Goal: Transaction & Acquisition: Purchase product/service

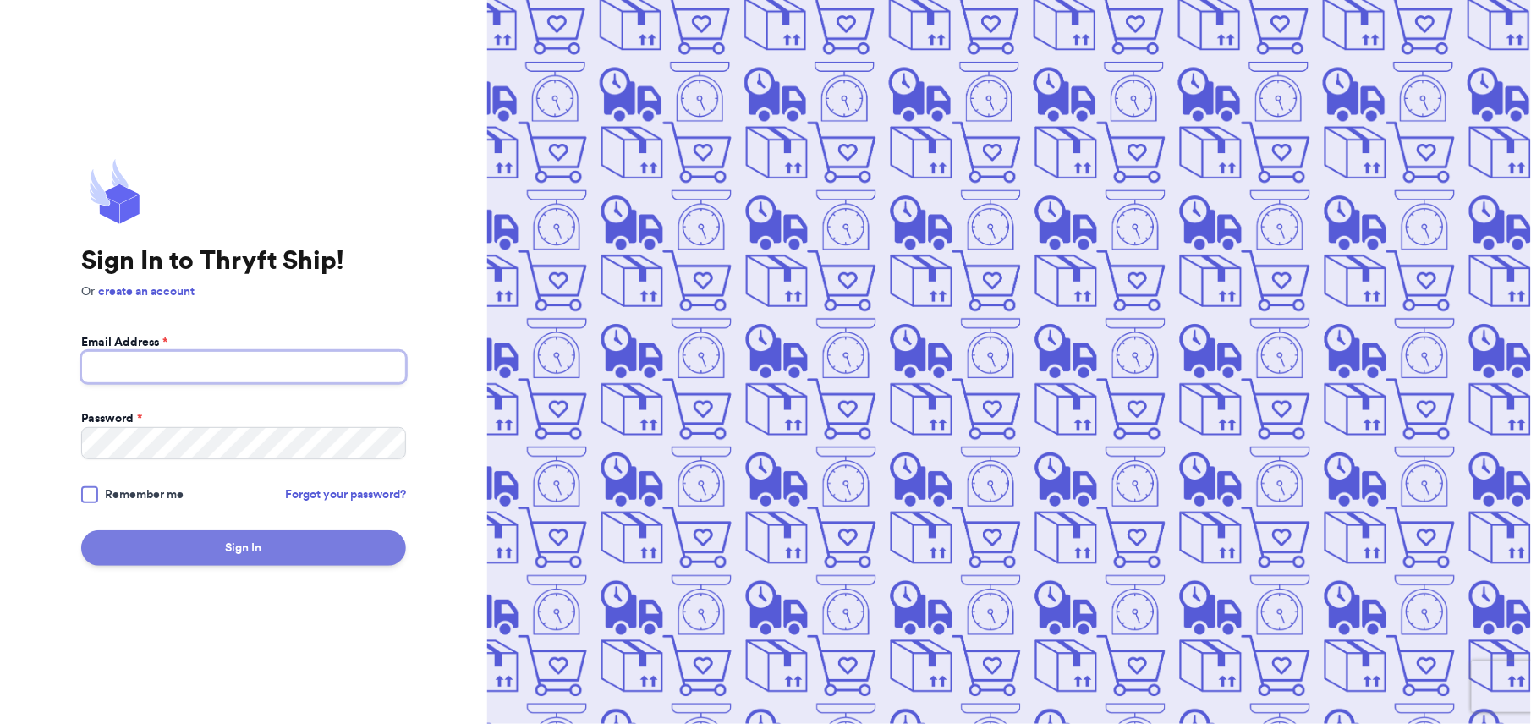
type input "[PERSON_NAME][EMAIL_ADDRESS][DOMAIN_NAME]"
click at [275, 548] on button "Sign In" at bounding box center [243, 548] width 325 height 36
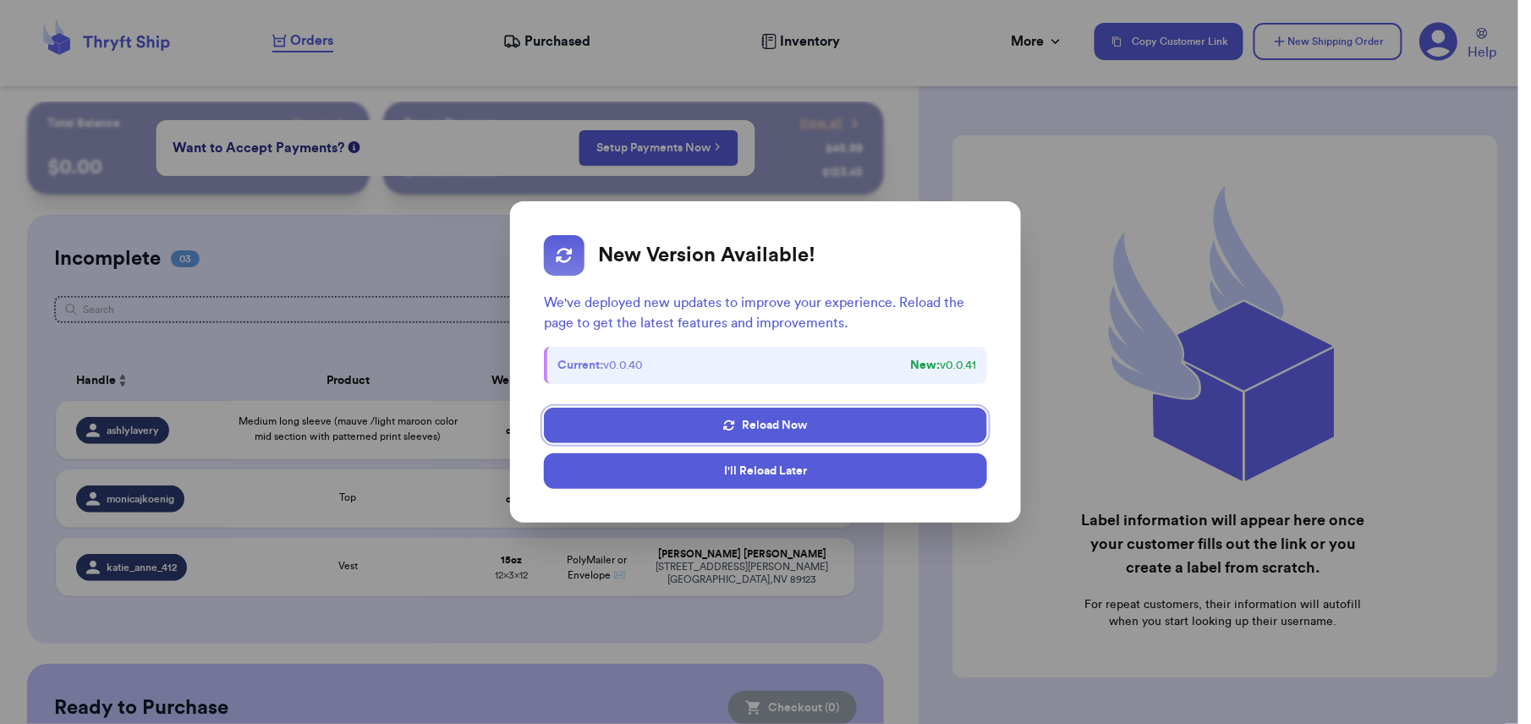
click at [761, 474] on button "I'll Reload Later" at bounding box center [765, 471] width 442 height 36
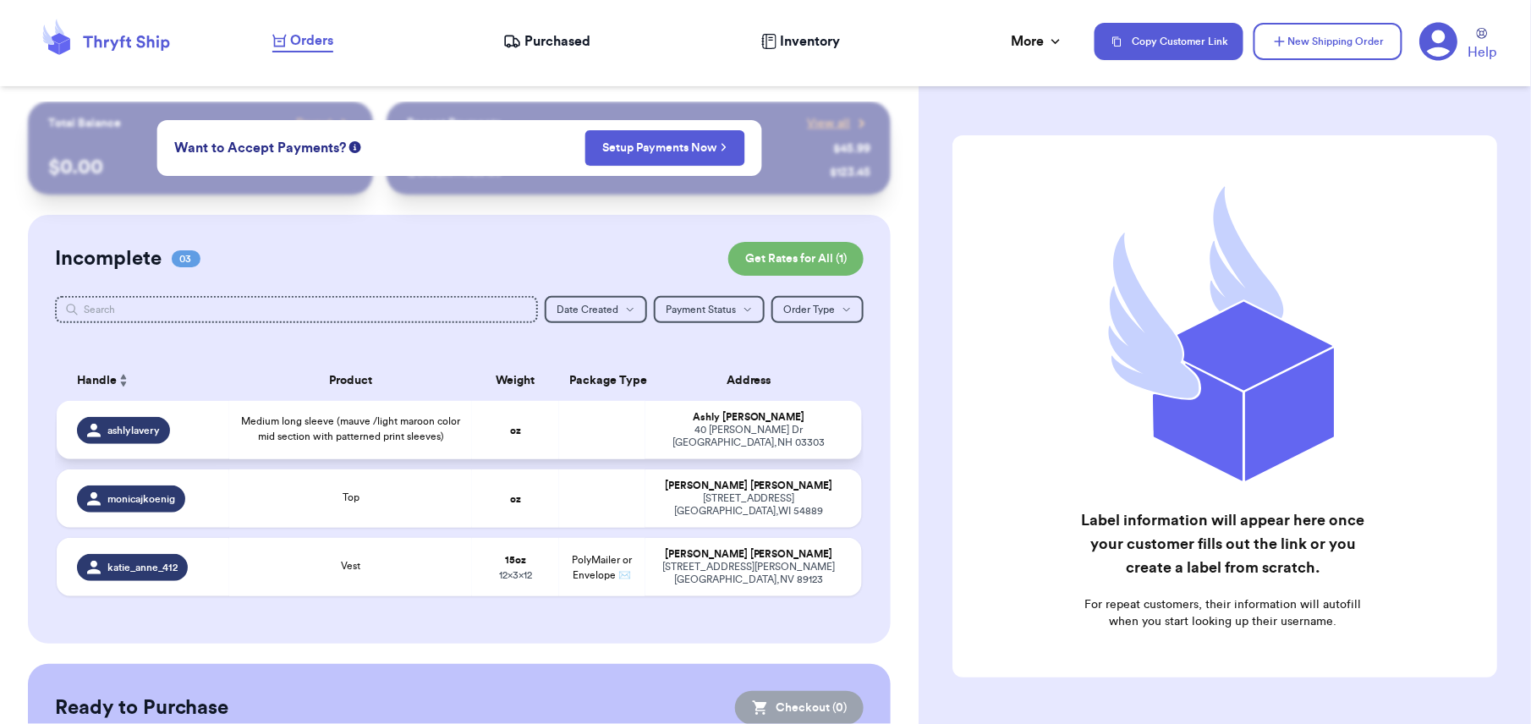
click at [498, 441] on td "oz" at bounding box center [515, 430] width 86 height 58
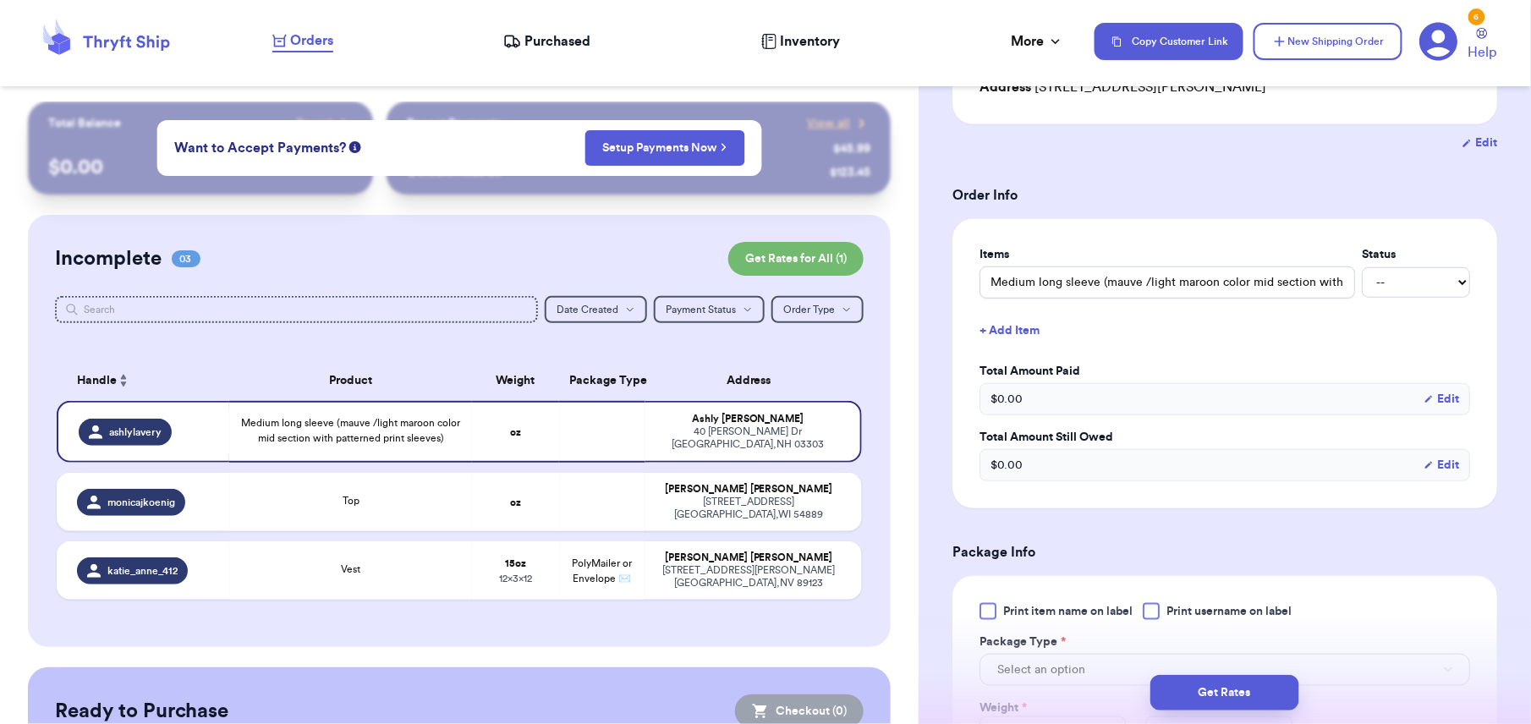
scroll to position [353, 0]
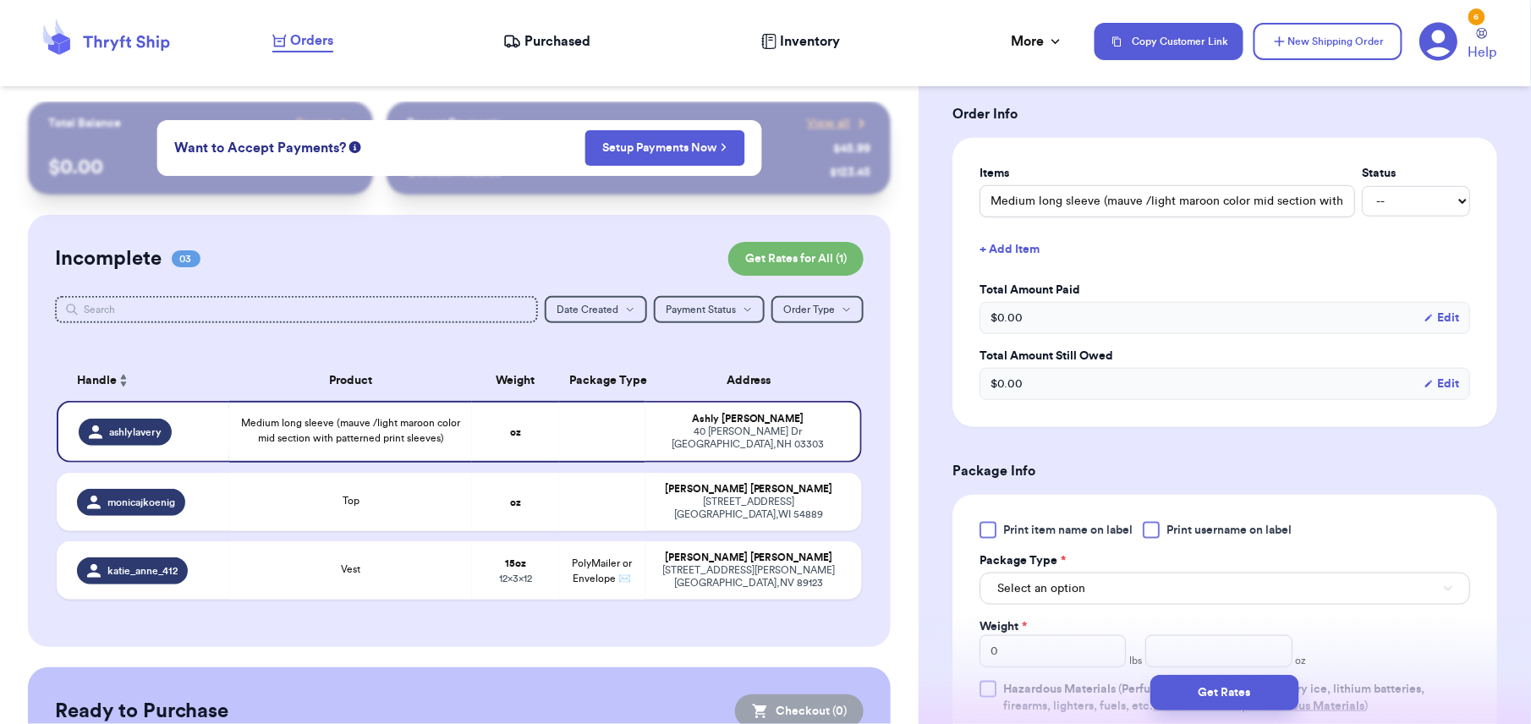
click at [1010, 523] on span "Print item name on label" at bounding box center [1067, 530] width 129 height 17
click at [0, 0] on input "Print item name on label" at bounding box center [0, 0] width 0 height 0
click at [1206, 589] on button "Select an option" at bounding box center [1224, 588] width 490 height 32
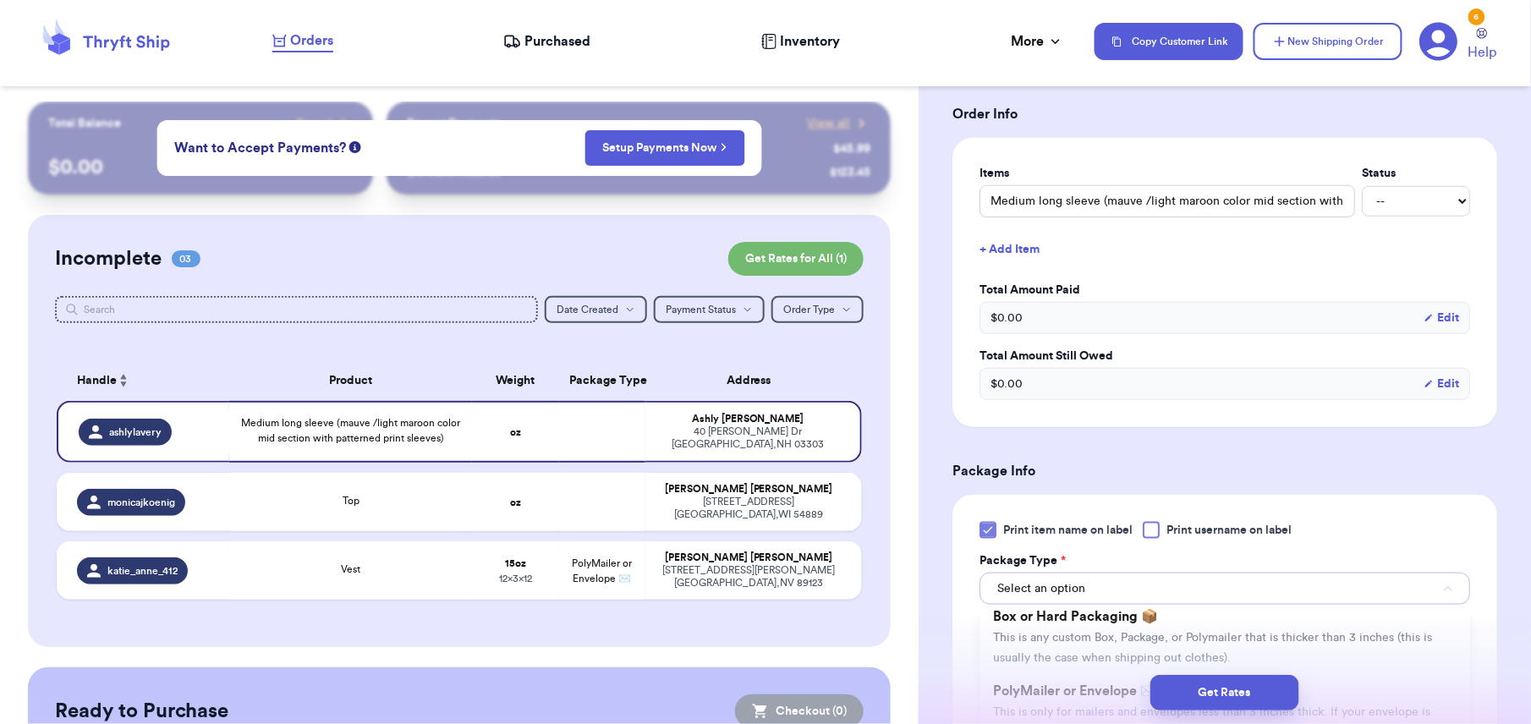
scroll to position [58, 0]
click at [1065, 677] on div "Get Rates" at bounding box center [1224, 693] width 585 height 36
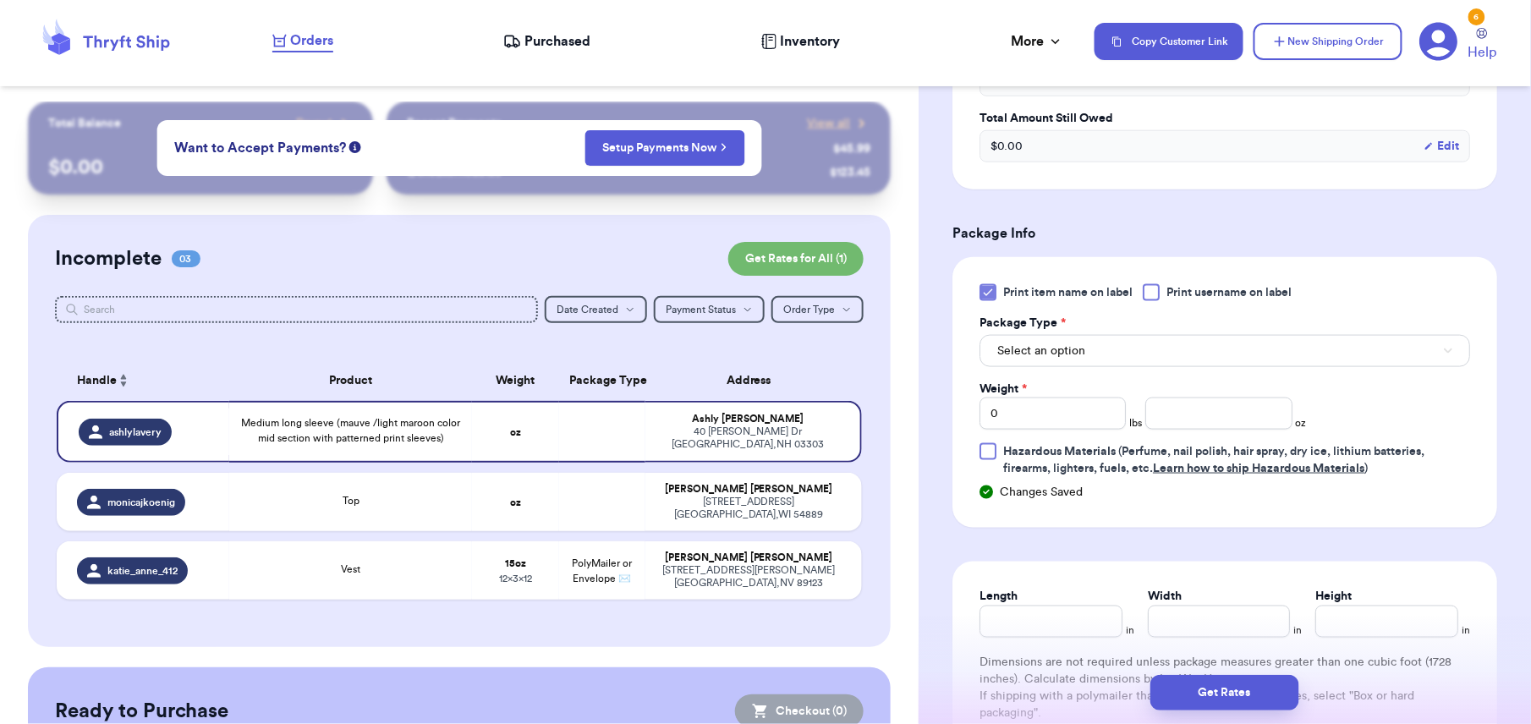
scroll to position [620, 0]
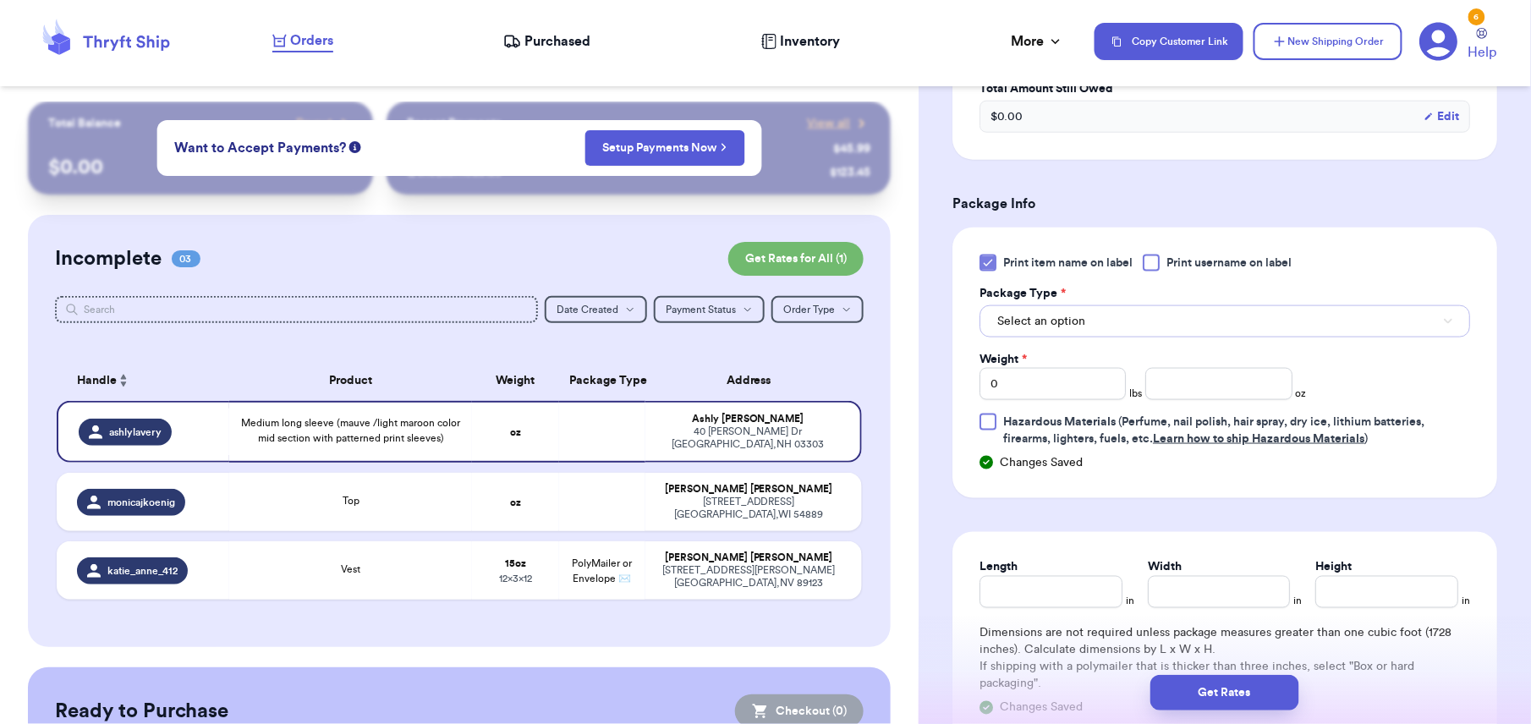
click at [1148, 325] on button "Select an option" at bounding box center [1224, 321] width 490 height 32
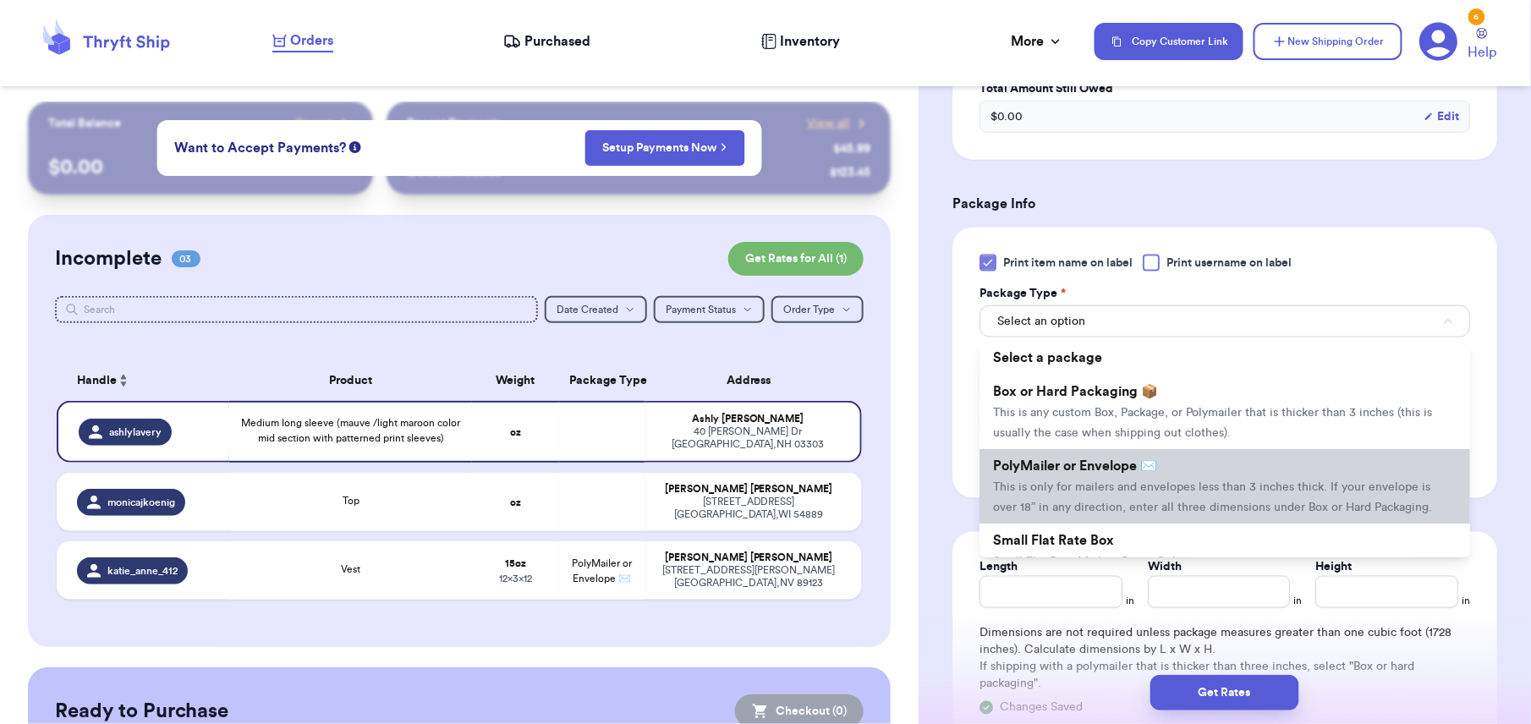
click at [1084, 457] on li "PolyMailer or Envelope ✉️ This is only for mailers and envelopes less than 3 in…" at bounding box center [1224, 486] width 490 height 74
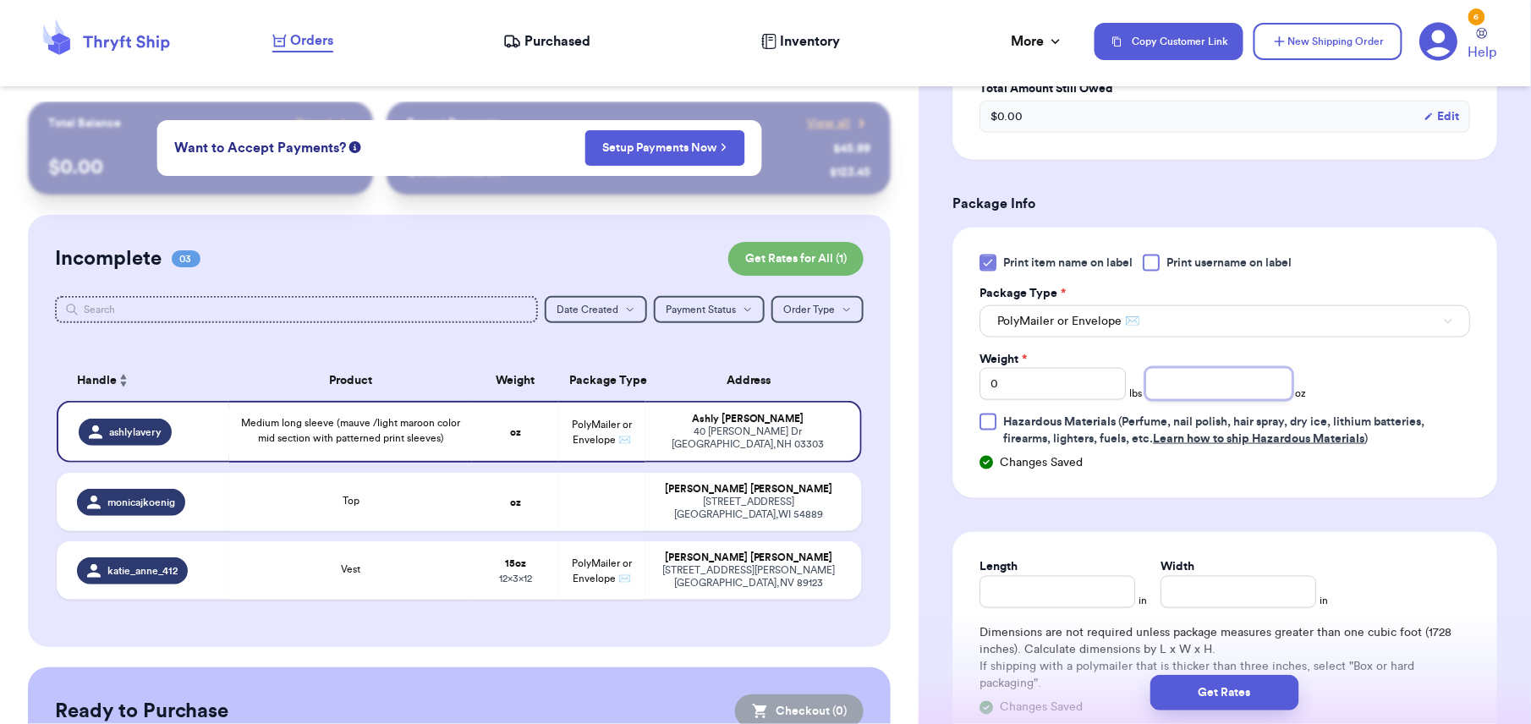
click at [1174, 392] on input "number" at bounding box center [1218, 384] width 146 height 32
type input "12"
click at [1057, 607] on input "Length" at bounding box center [1057, 592] width 156 height 32
type input "10"
click at [1184, 583] on input "Width *" at bounding box center [1238, 592] width 156 height 32
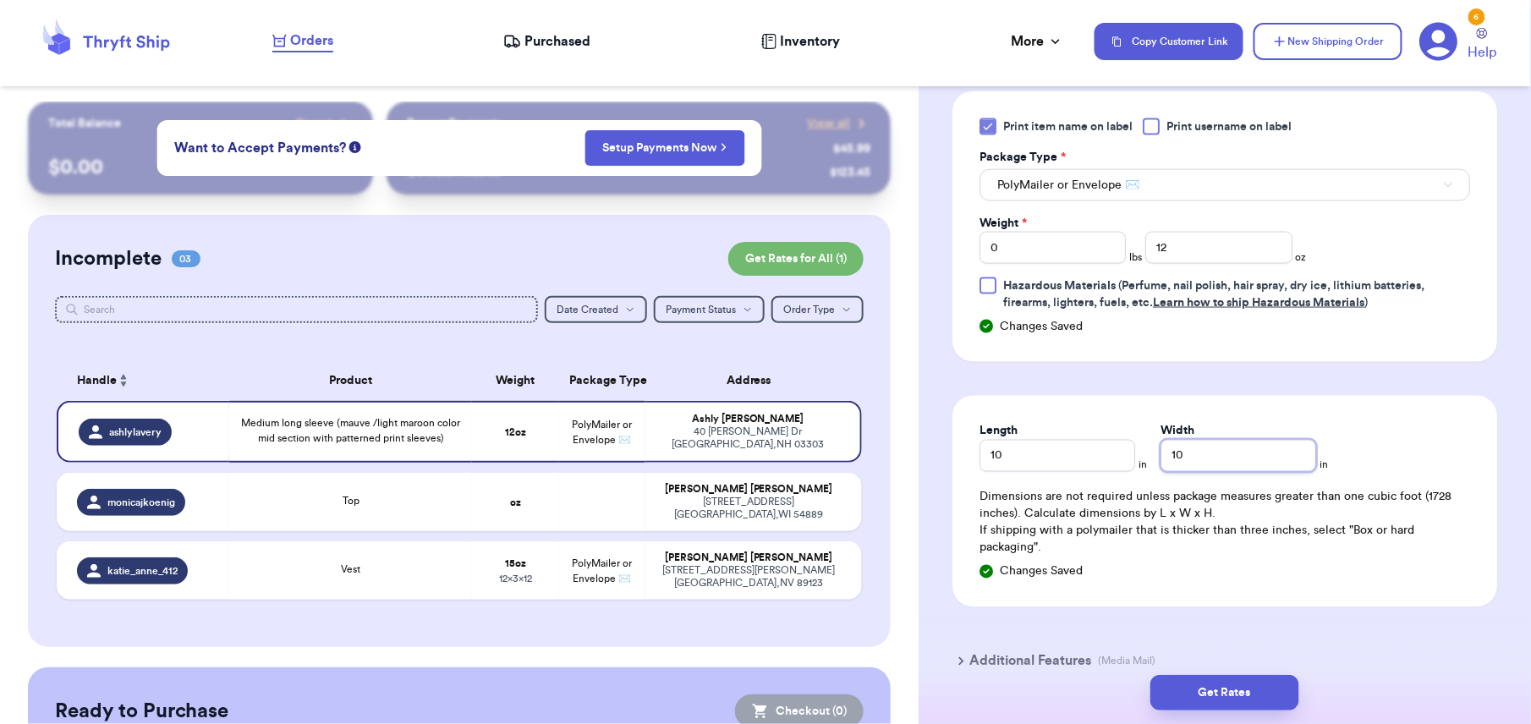
scroll to position [849, 0]
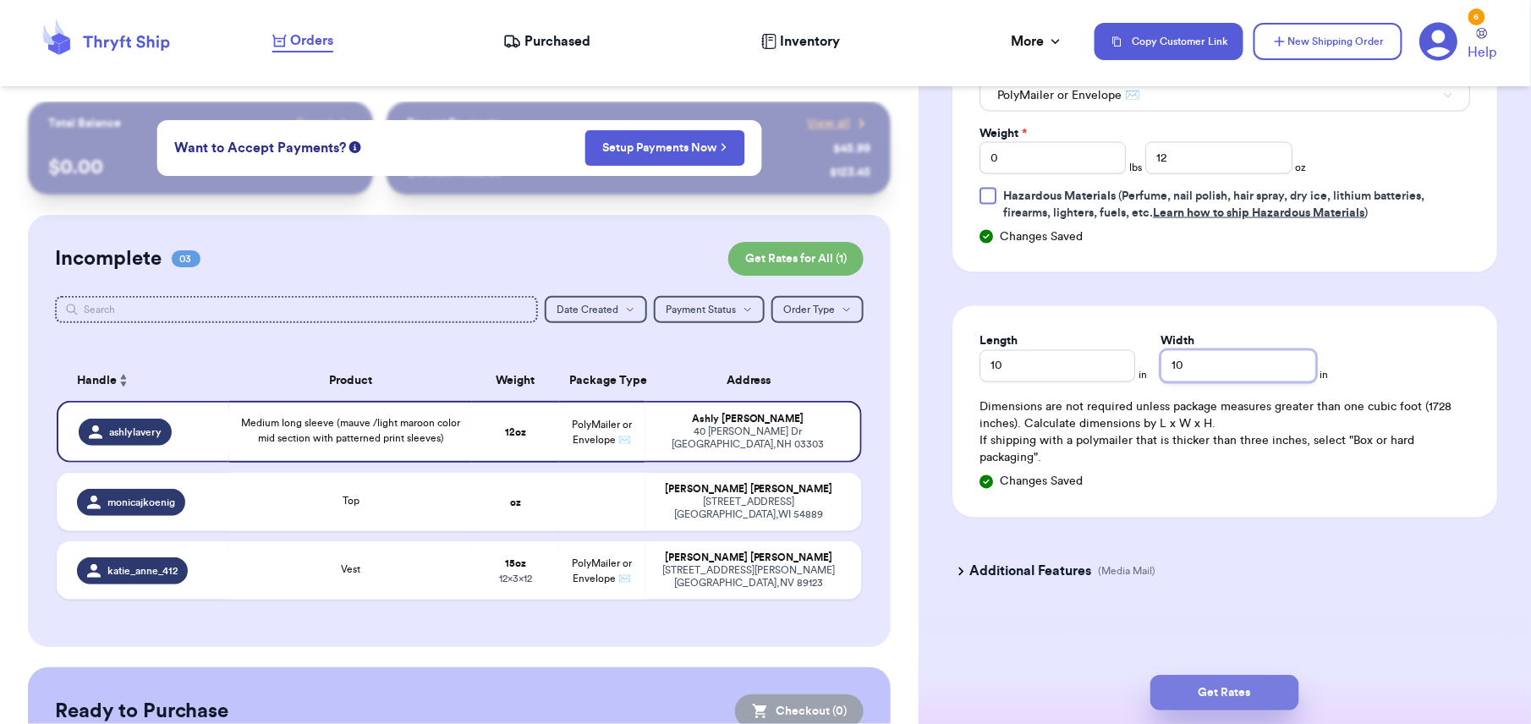
type input "10"
click at [1215, 697] on button "Get Rates" at bounding box center [1224, 693] width 149 height 36
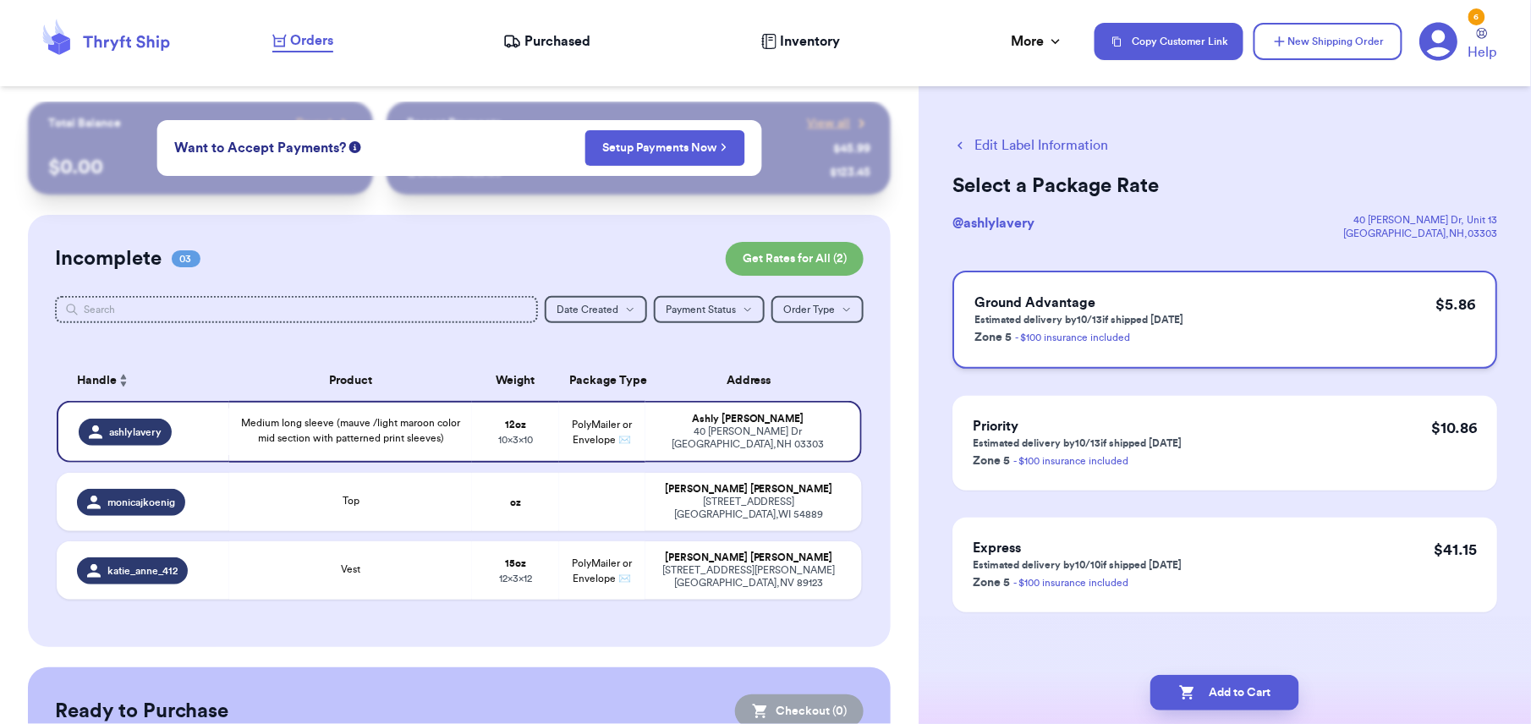
click at [1063, 355] on div "Ground Advantage Estimated delivery by 10/13 if shipped [DATE] Zone 5 - $100 in…" at bounding box center [1224, 320] width 545 height 98
click at [1165, 688] on button "Add to Cart" at bounding box center [1224, 693] width 149 height 36
checkbox input "true"
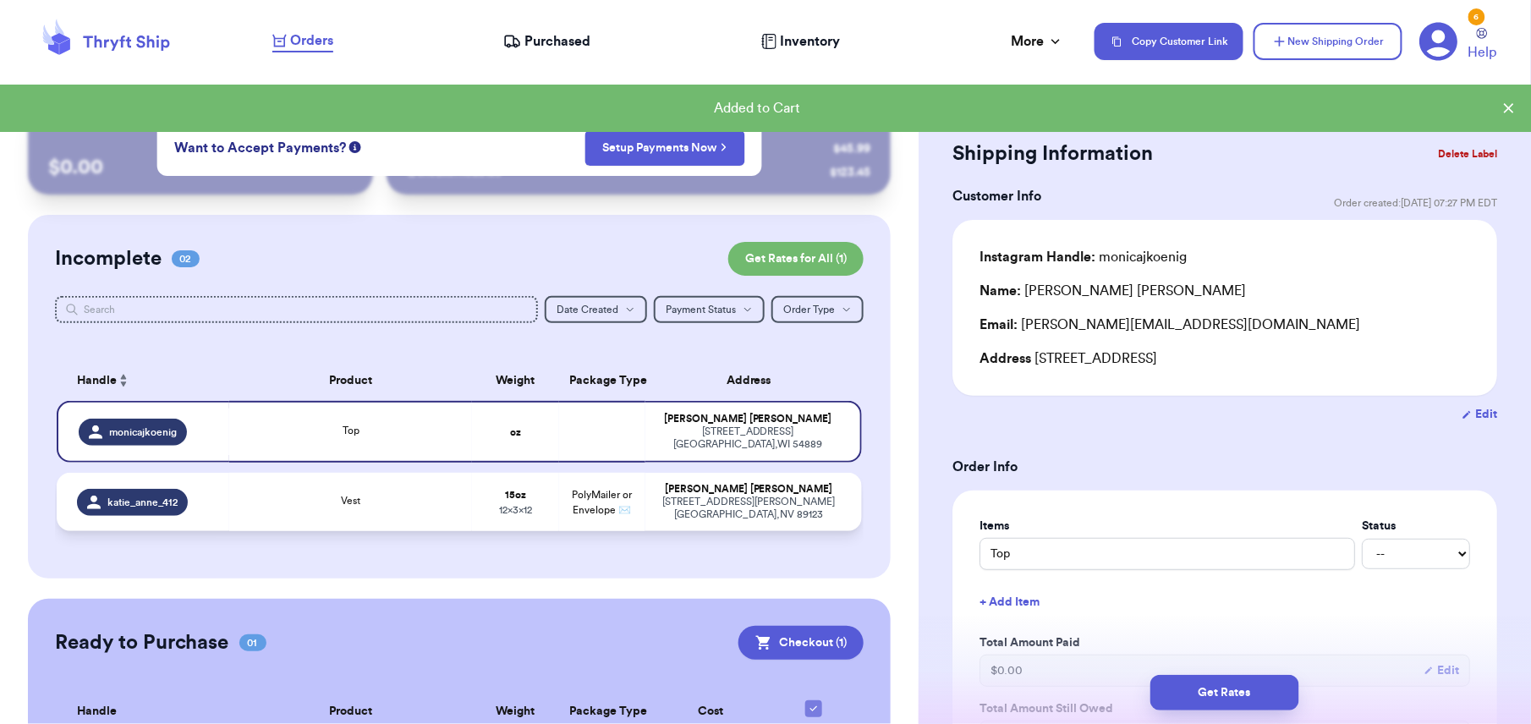
click at [776, 496] on div "[STREET_ADDRESS][PERSON_NAME]" at bounding box center [748, 508] width 186 height 25
type input "Vest"
type input "15"
type input "12"
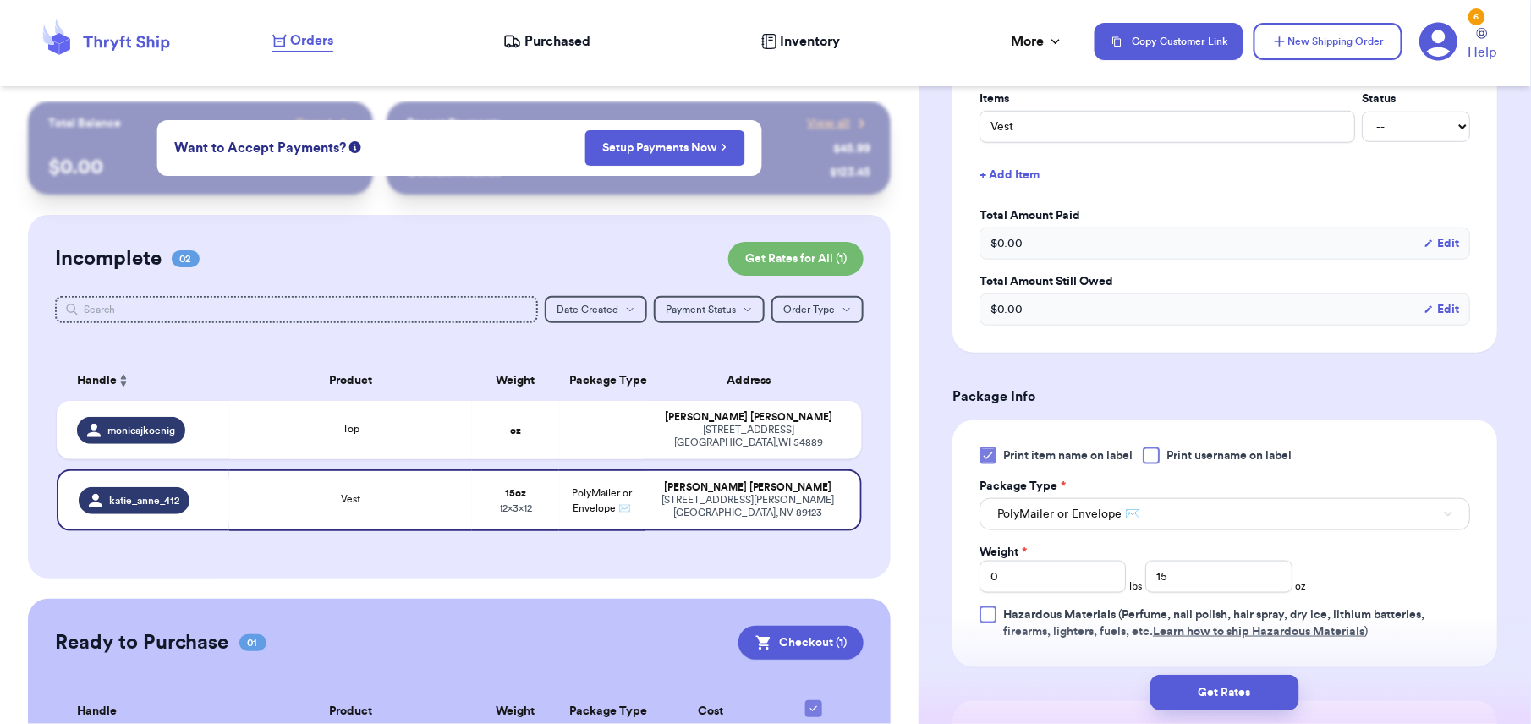
scroll to position [430, 0]
click at [1206, 681] on button "Get Rates" at bounding box center [1224, 693] width 149 height 36
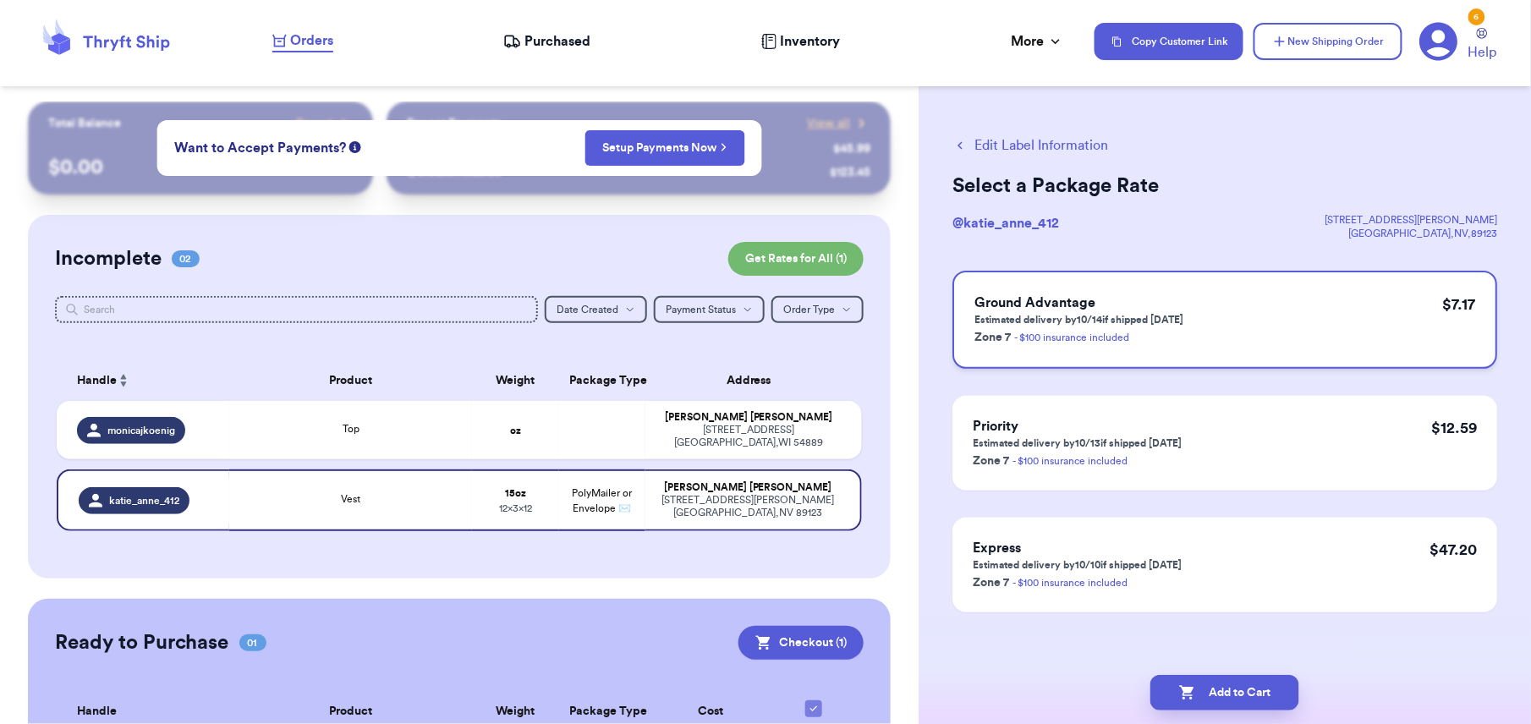
click at [1221, 308] on div "Ground Advantage Estimated delivery by 10/14 if shipped [DATE] Zone 7 - $100 in…" at bounding box center [1224, 320] width 545 height 98
click at [1228, 681] on button "Add to Cart" at bounding box center [1224, 693] width 149 height 36
checkbox input "true"
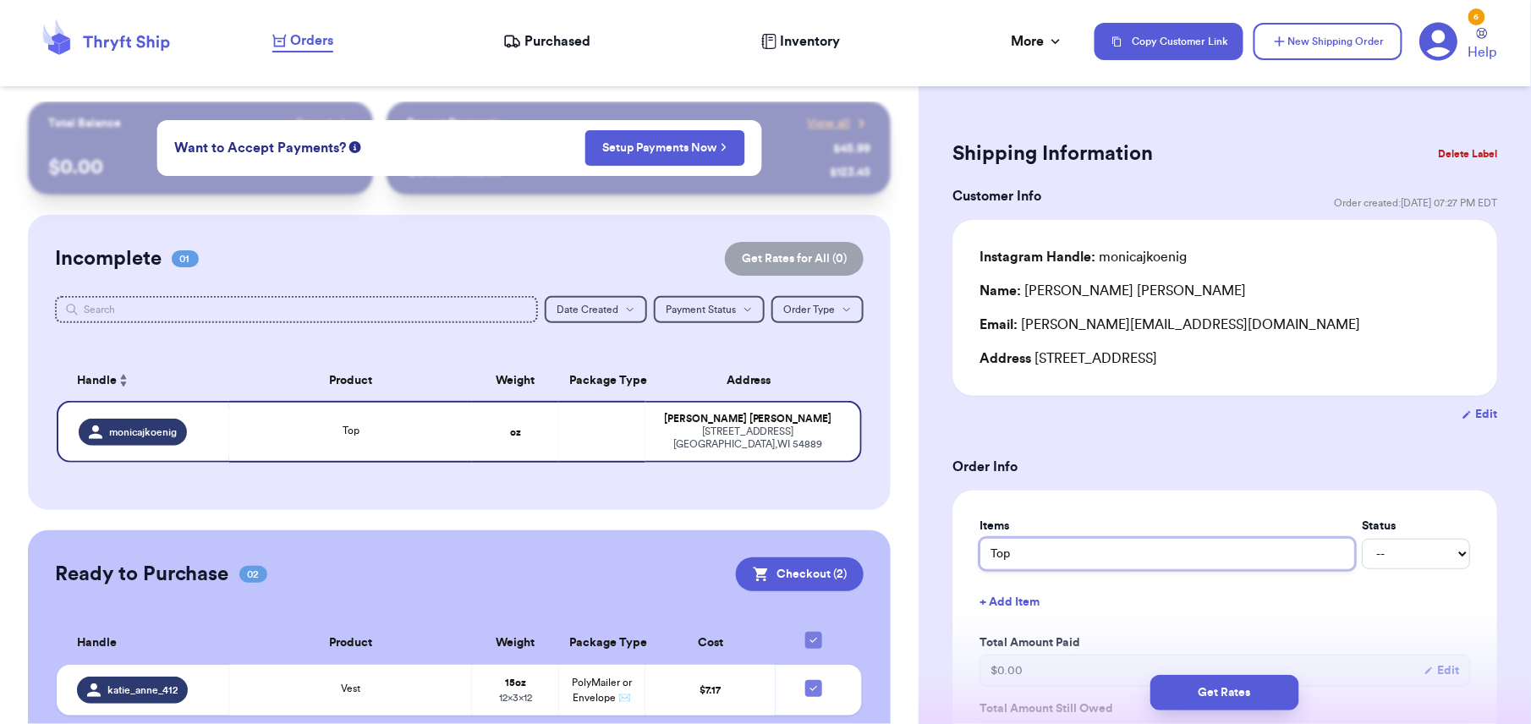
click at [984, 556] on input "Top" at bounding box center [1166, 554] width 375 height 32
type input "fTop"
type input "frTop"
type input "freTop"
type input "freeTop"
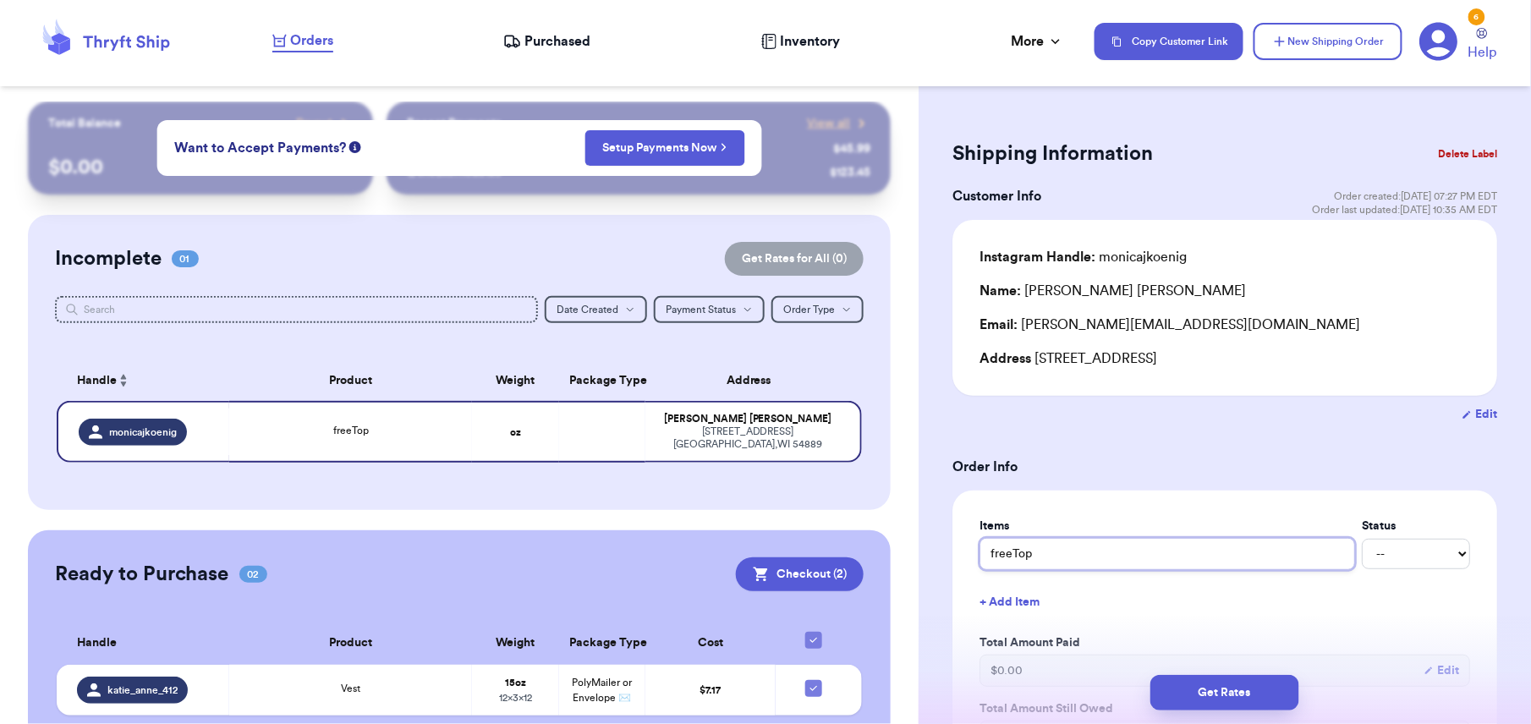
type input "free Top"
type input "free pTop"
type input "free peTop"
type input "free peoTop"
type input "free peopTop"
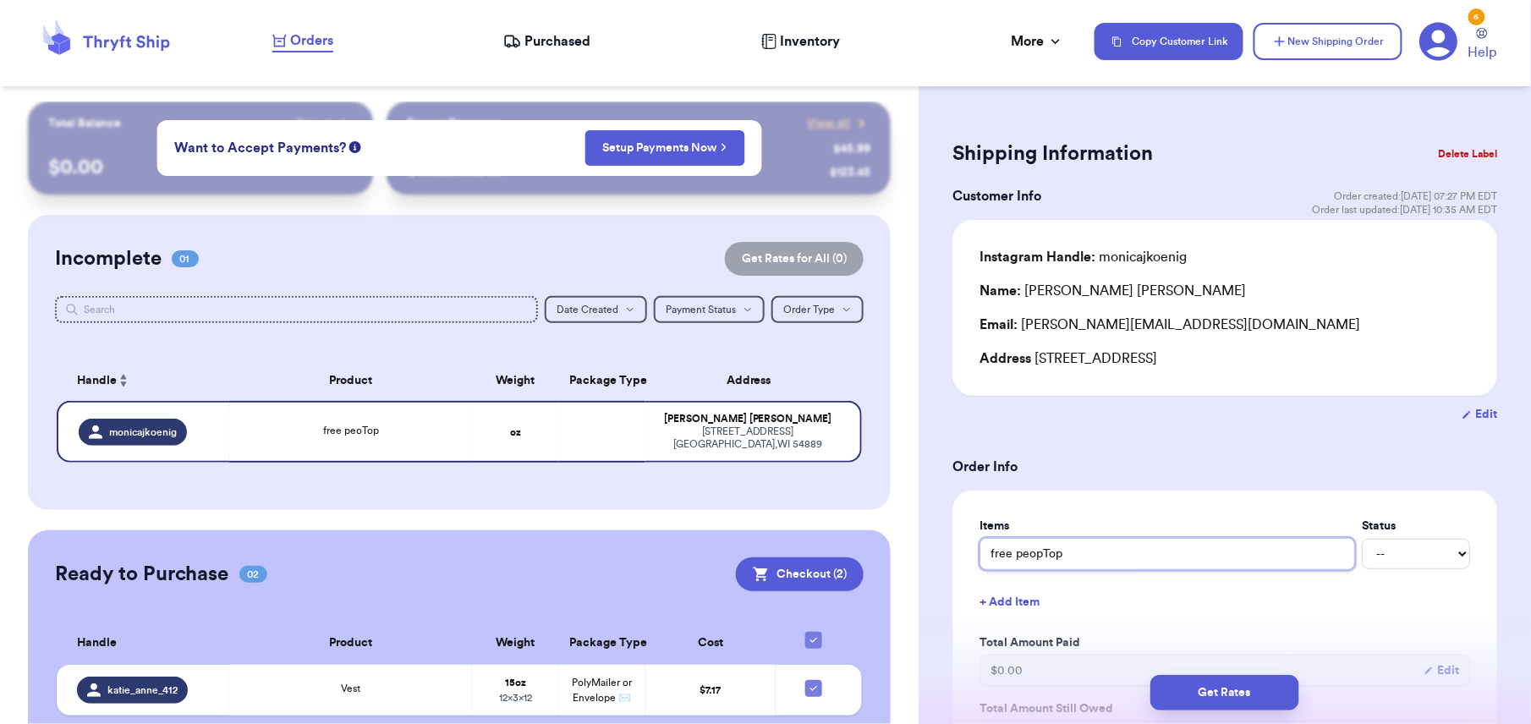
type input "free peoplTop"
type input "free peopleTop"
type input "free people Top"
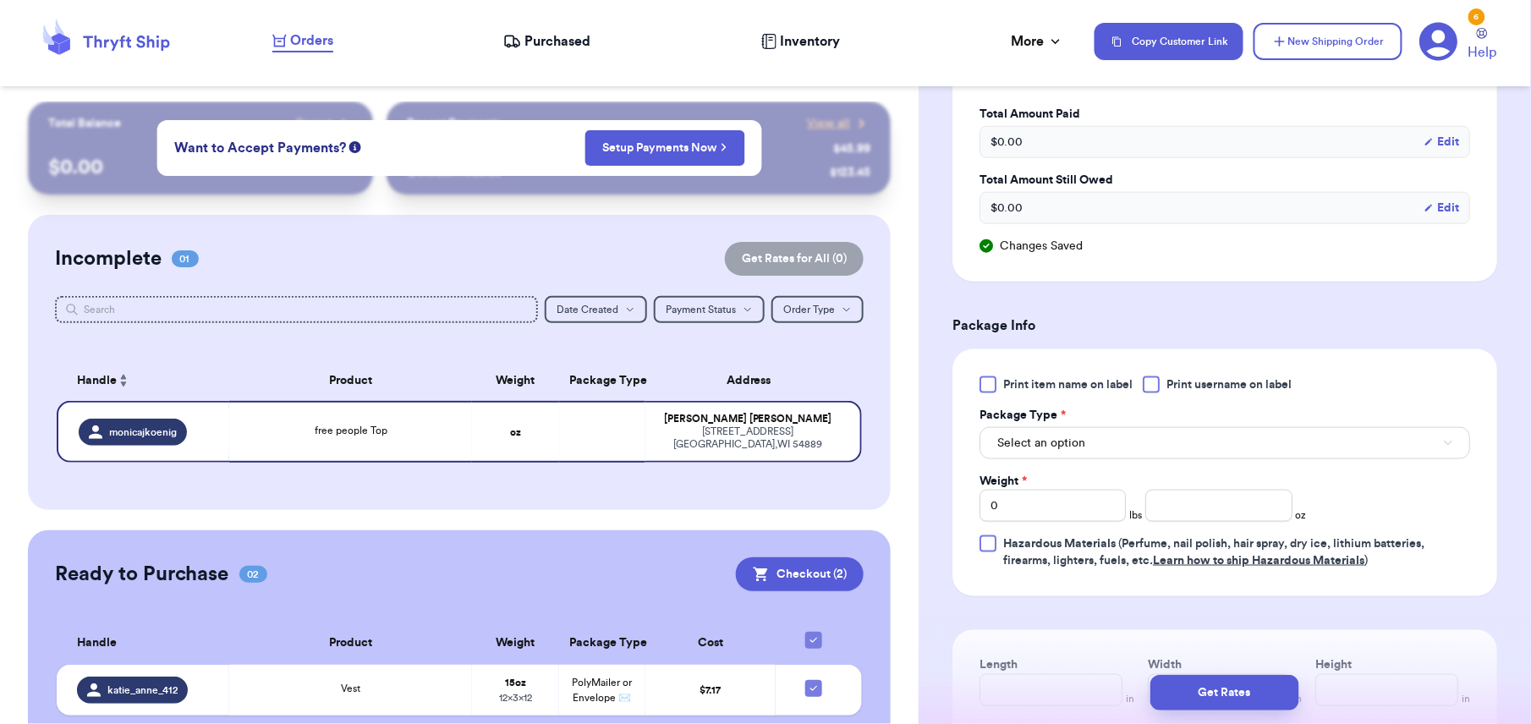
scroll to position [532, 0]
type input "free people Top"
click at [985, 379] on div at bounding box center [987, 381] width 17 height 17
click at [0, 0] on input "Print item name on label" at bounding box center [0, 0] width 0 height 0
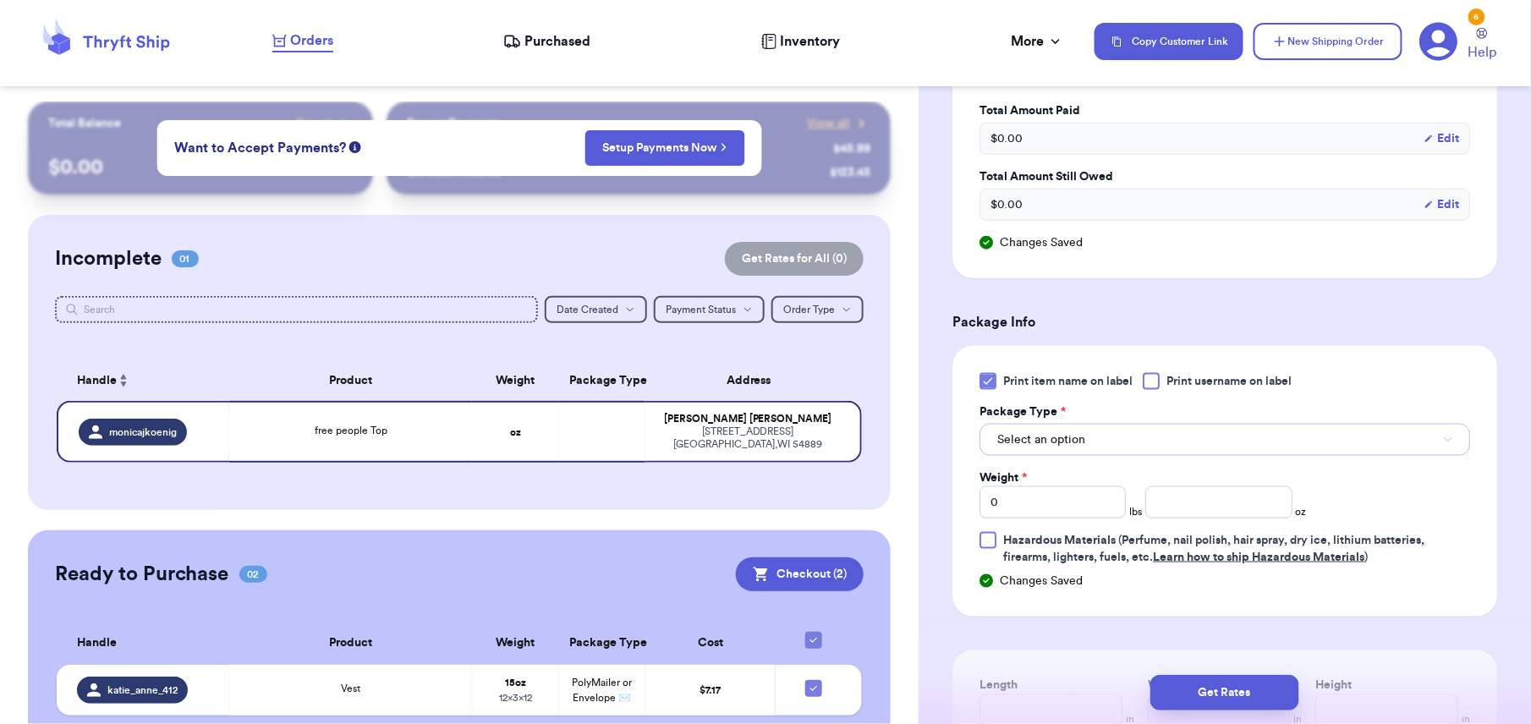
click at [1110, 443] on button "Select an option" at bounding box center [1224, 440] width 490 height 32
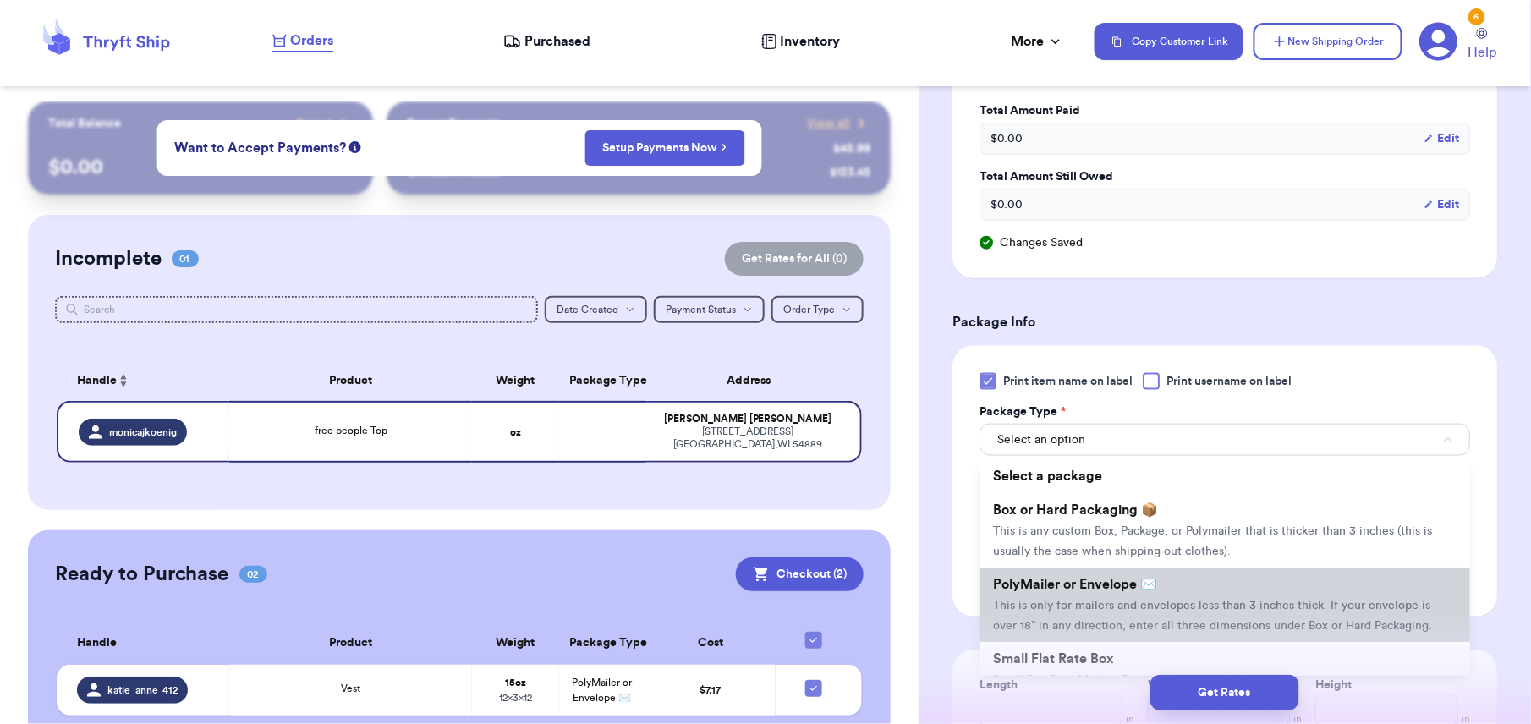
click at [1081, 641] on li "PolyMailer or Envelope ✉️ This is only for mailers and envelopes less than 3 in…" at bounding box center [1224, 604] width 490 height 74
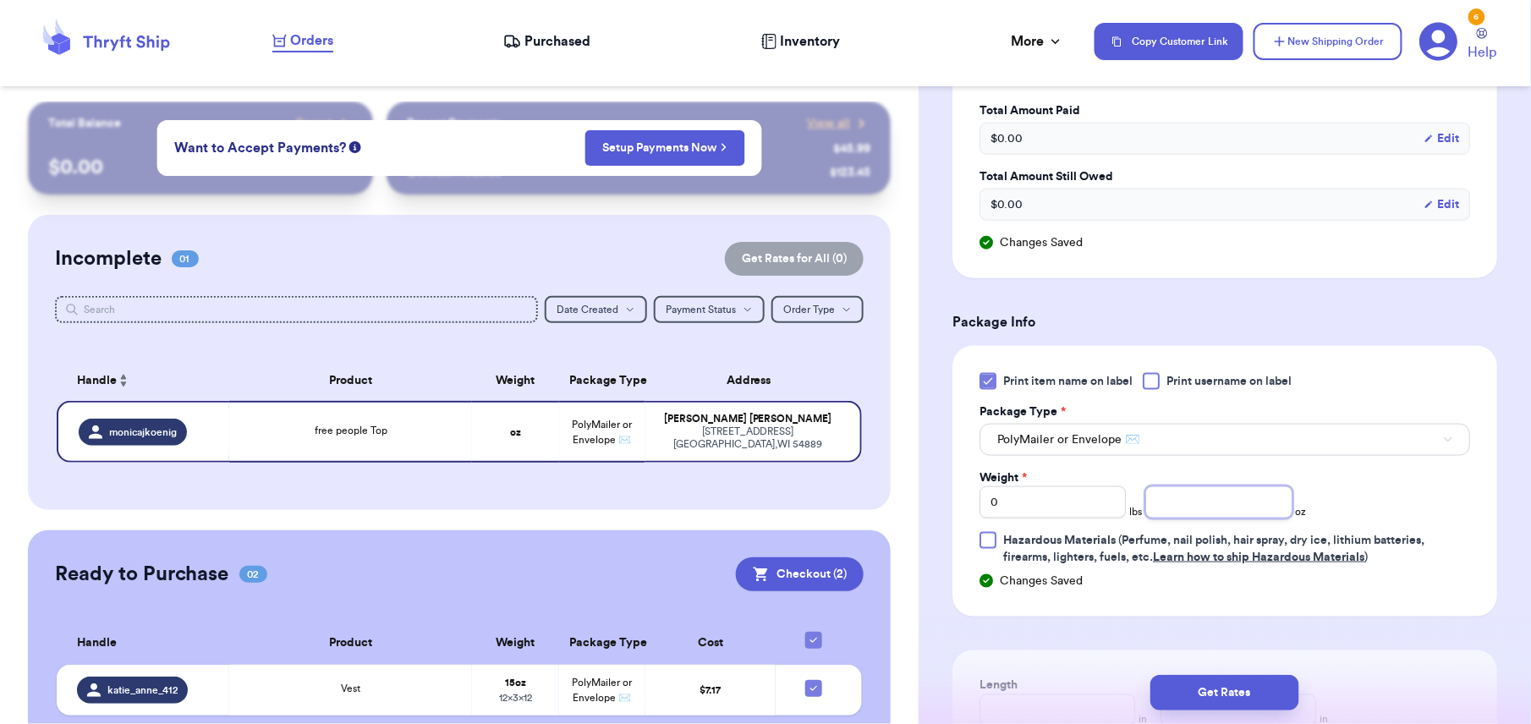
click at [1181, 518] on input "number" at bounding box center [1218, 502] width 146 height 32
type input "1"
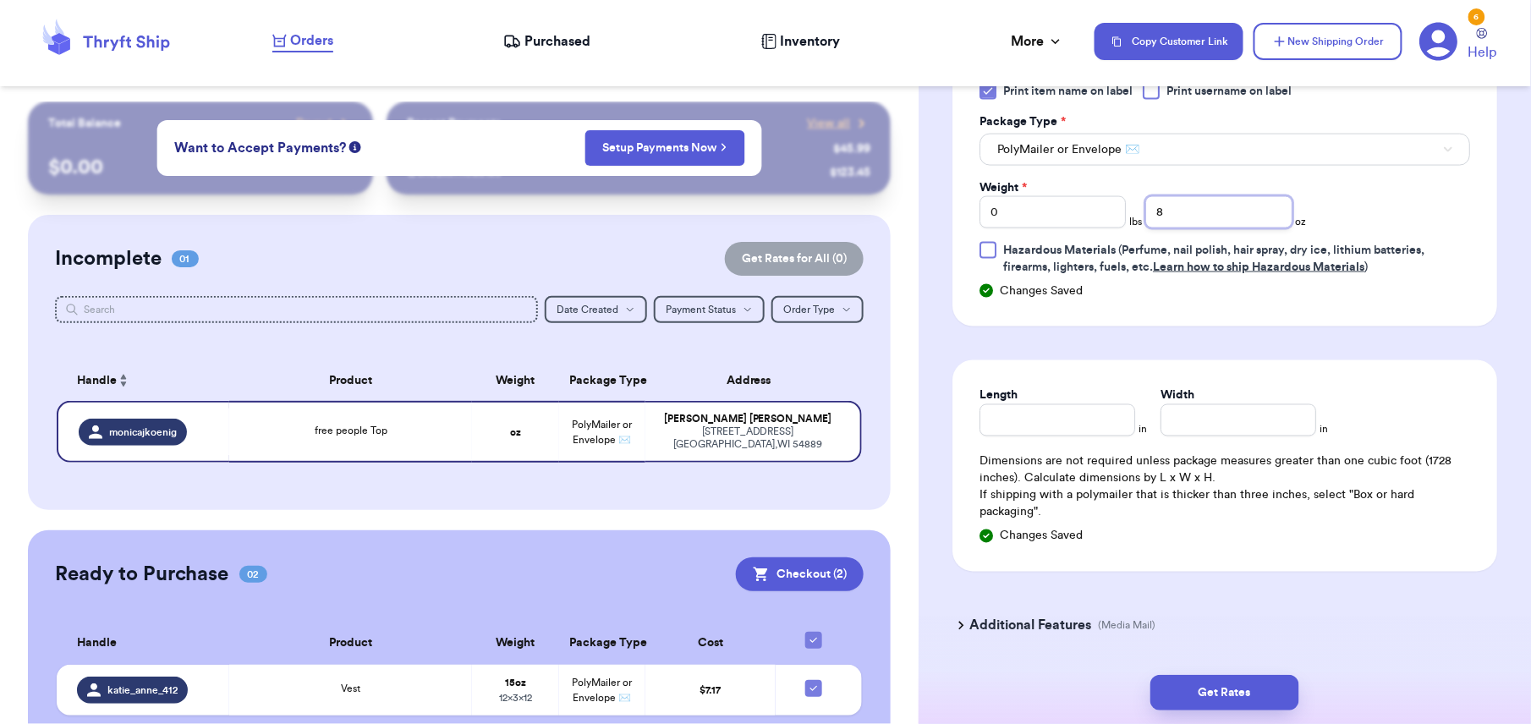
scroll to position [849, 0]
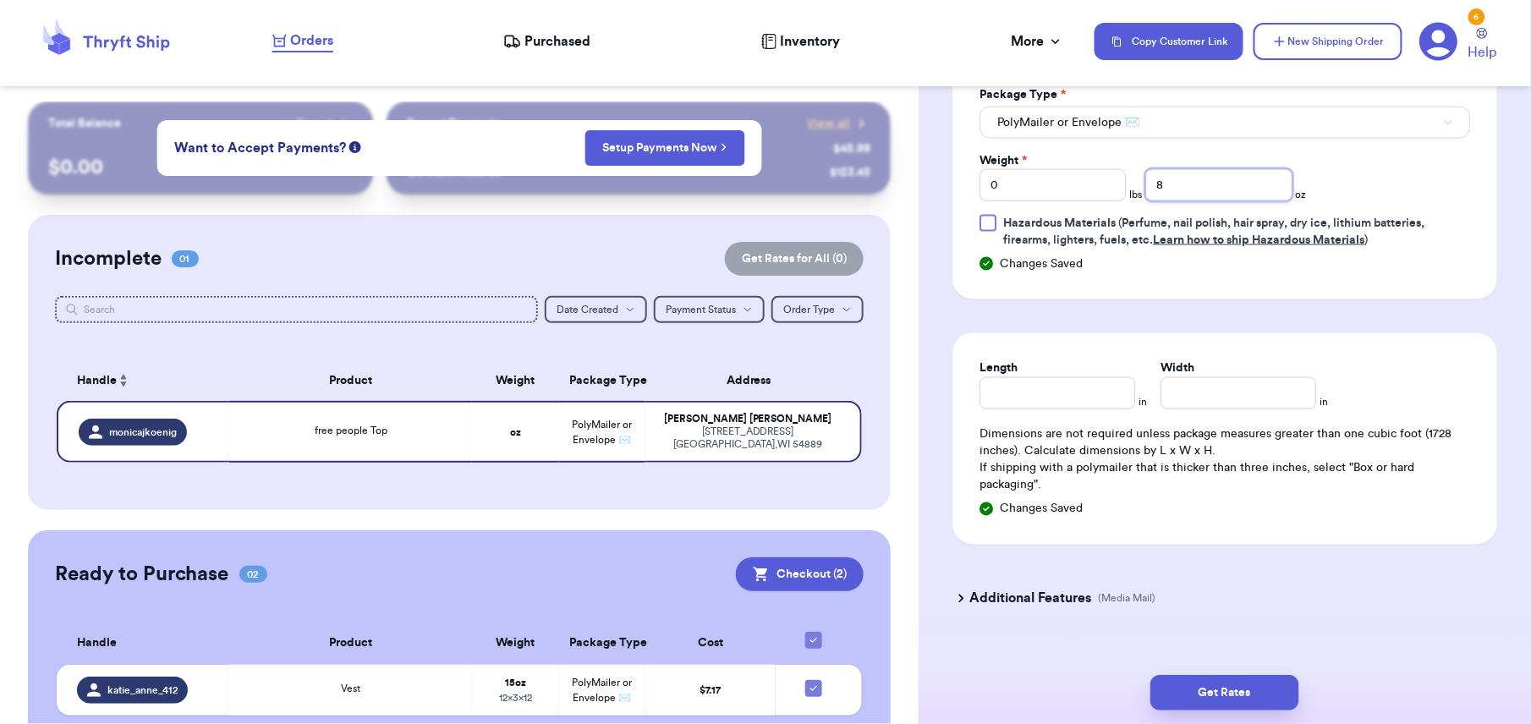
type input "8"
click at [983, 396] on input "Length" at bounding box center [1057, 393] width 156 height 32
type input "10"
click at [1213, 401] on input "Width *" at bounding box center [1238, 393] width 156 height 32
type input "10"
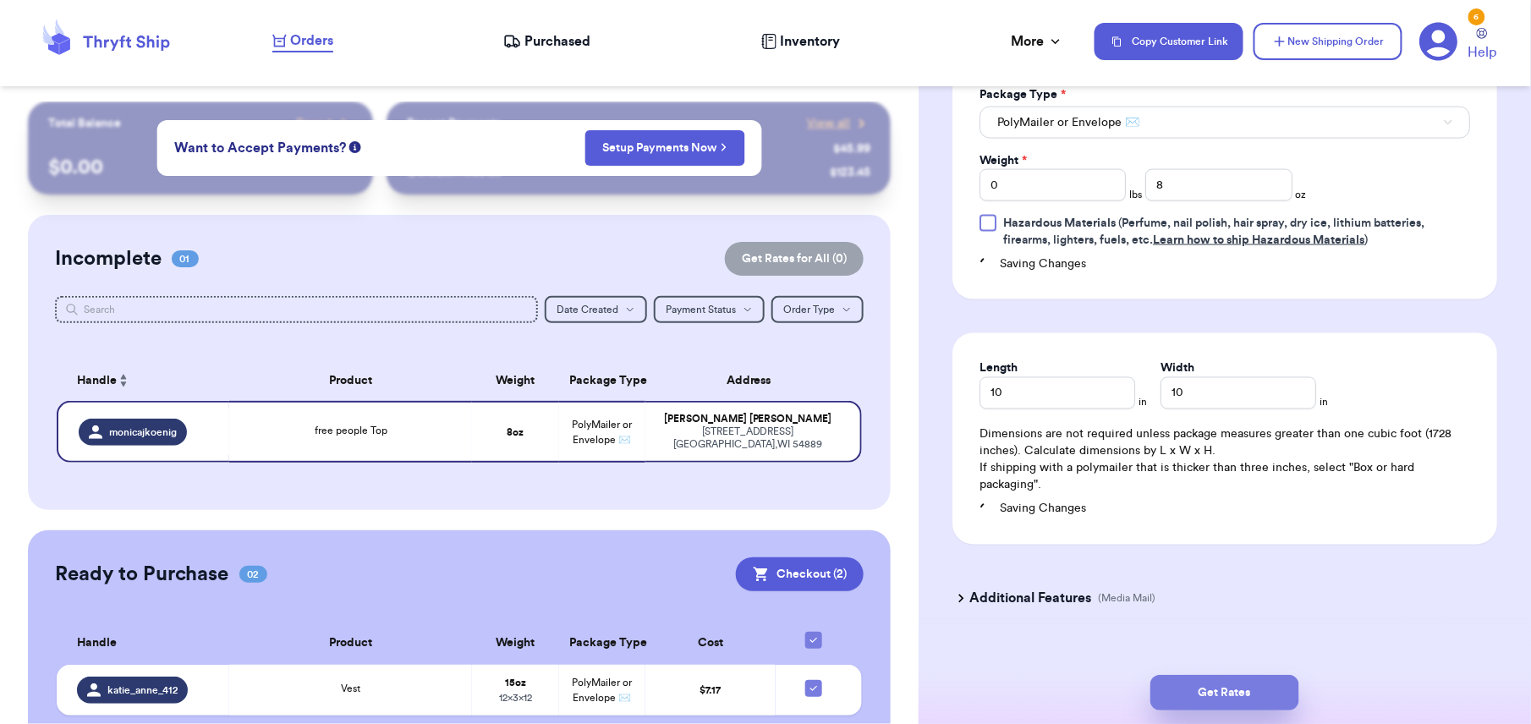
click at [1199, 687] on button "Get Rates" at bounding box center [1224, 693] width 149 height 36
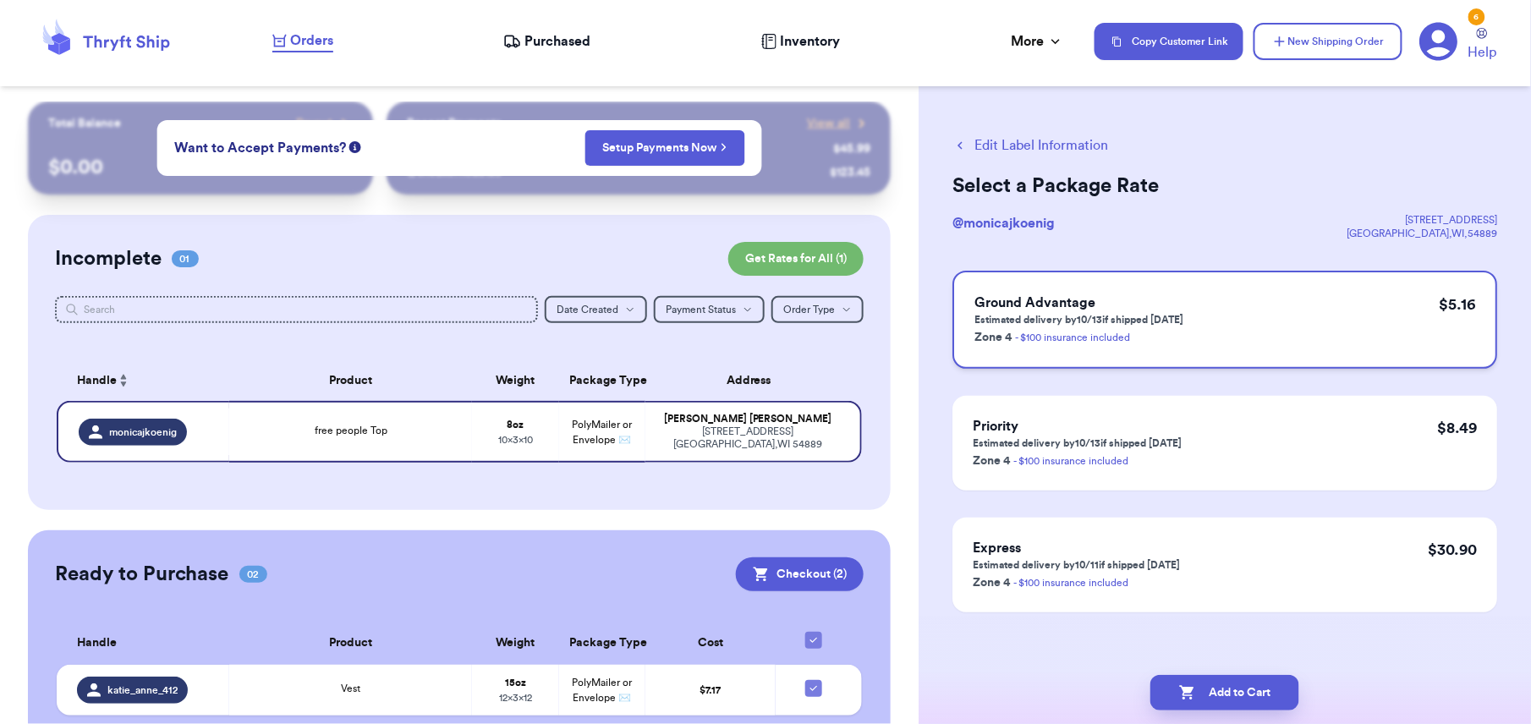
click at [1191, 315] on div "Ground Advantage Estimated delivery by 10/13 if shipped [DATE] Zone 4 - $100 in…" at bounding box center [1224, 320] width 545 height 98
click at [1253, 684] on button "Add to Cart" at bounding box center [1224, 693] width 149 height 36
checkbox input "true"
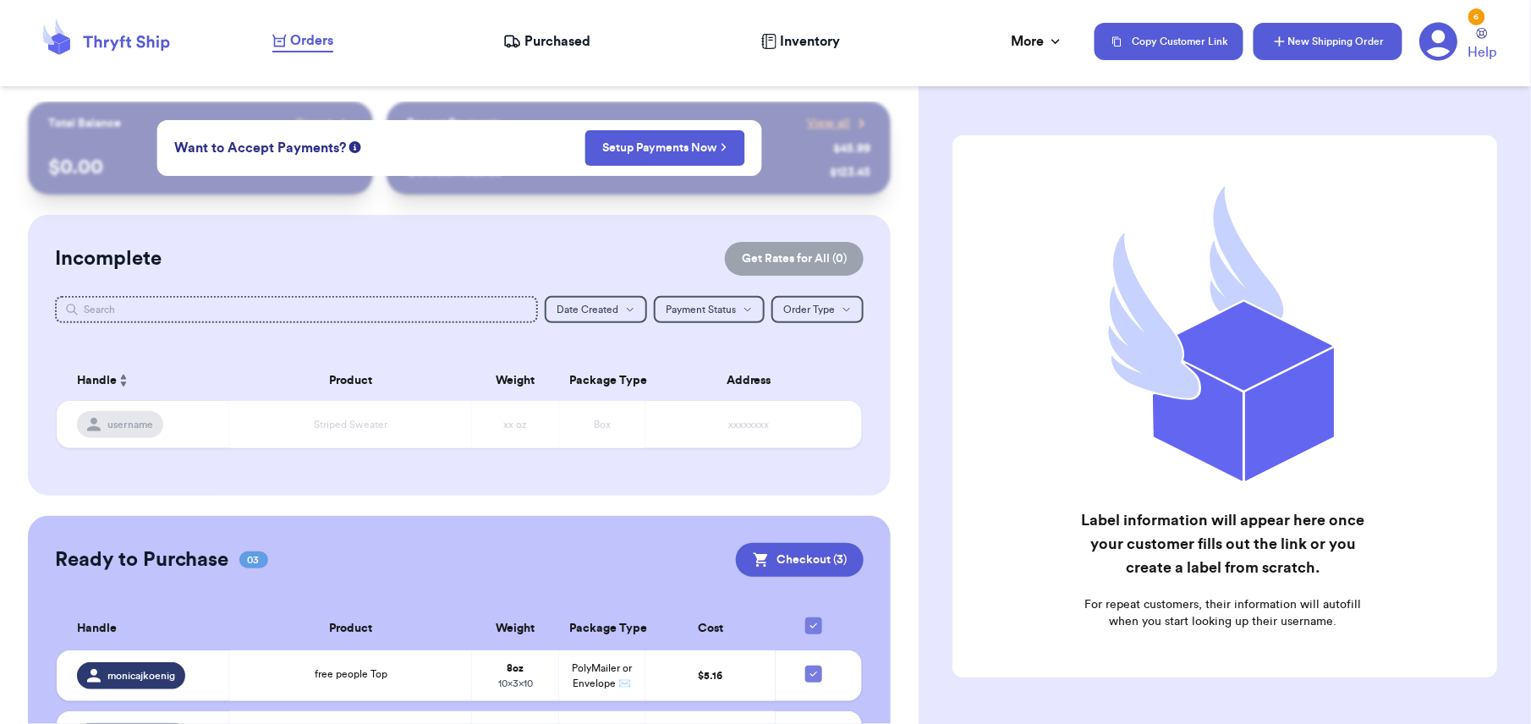
click at [1300, 56] on button "New Shipping Order" at bounding box center [1327, 41] width 149 height 37
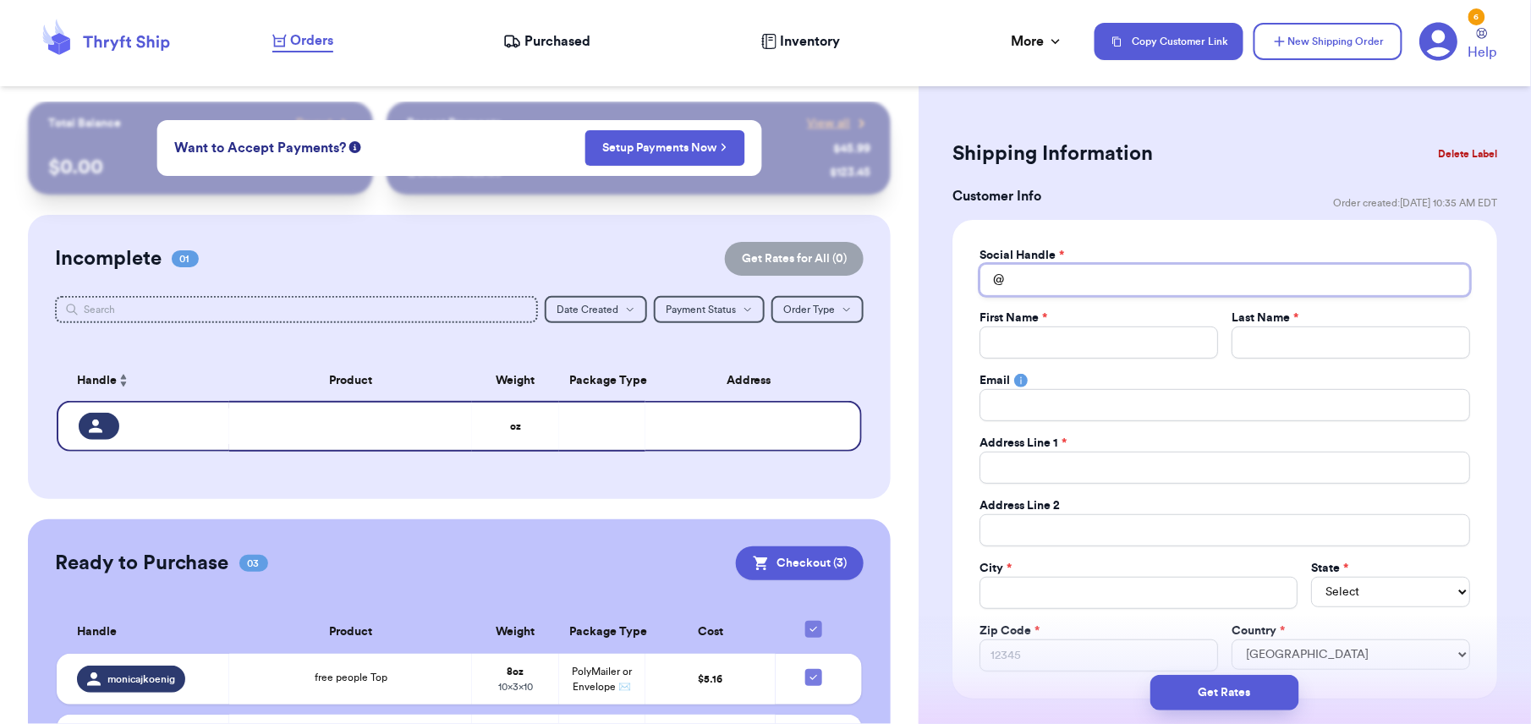
click at [1005, 279] on input "Total Amount Paid" at bounding box center [1224, 280] width 490 height 32
type input "h"
type input "ho"
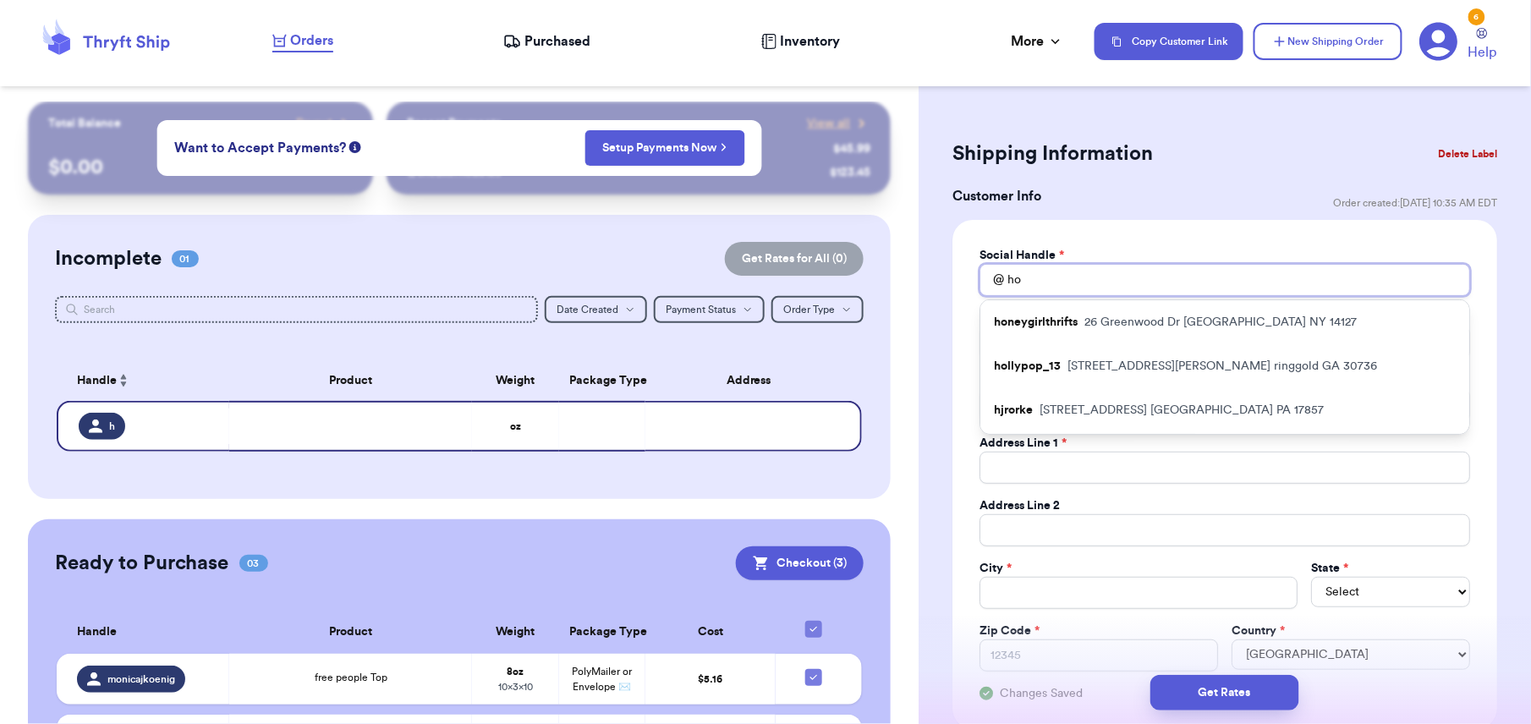
type input "hol"
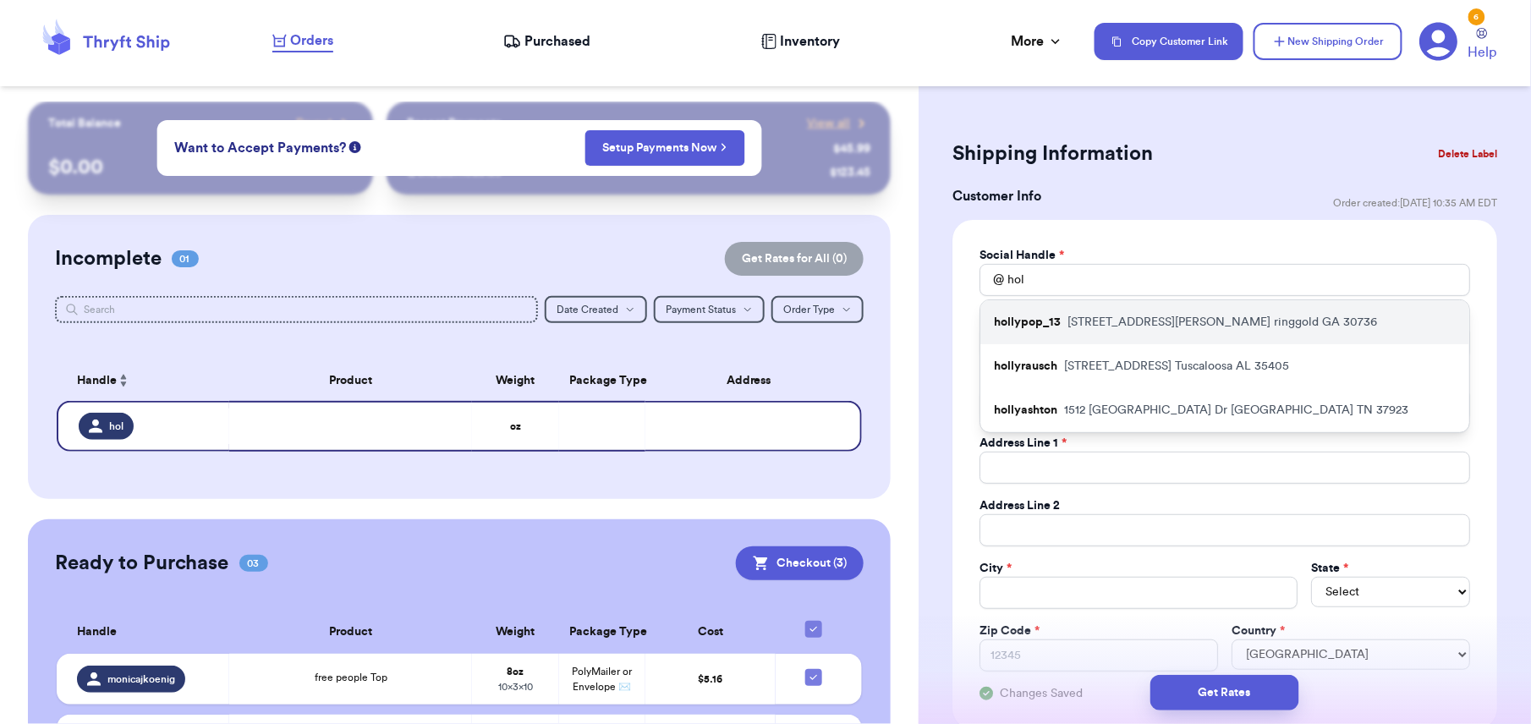
click at [1020, 316] on p "hollypop_13" at bounding box center [1027, 322] width 67 height 17
type input "hollypop_13"
type input "[PERSON_NAME]"
type input "[EMAIL_ADDRESS][DOMAIN_NAME]"
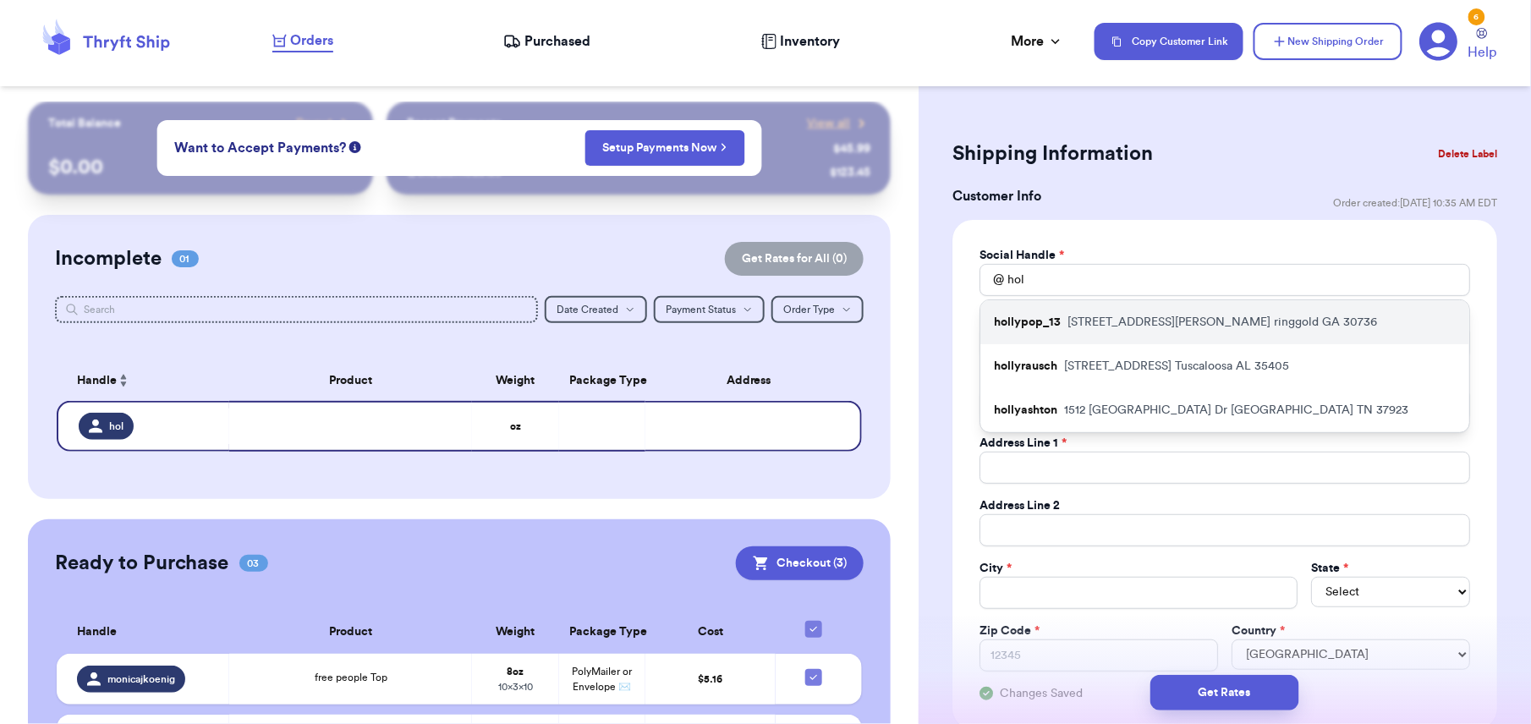
type input "[STREET_ADDRESS][PERSON_NAME]"
type input "ringgold"
select select "GA"
type input "30736"
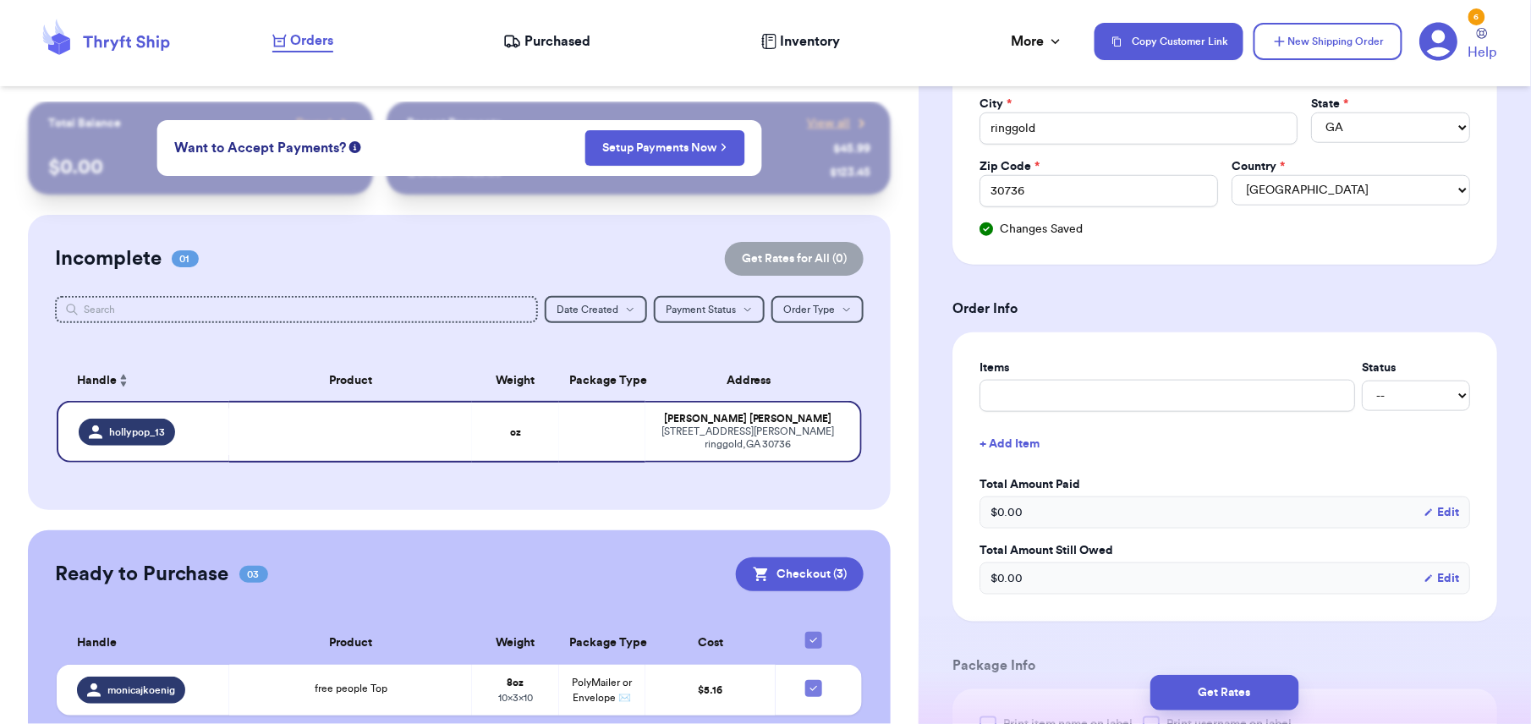
scroll to position [555, 0]
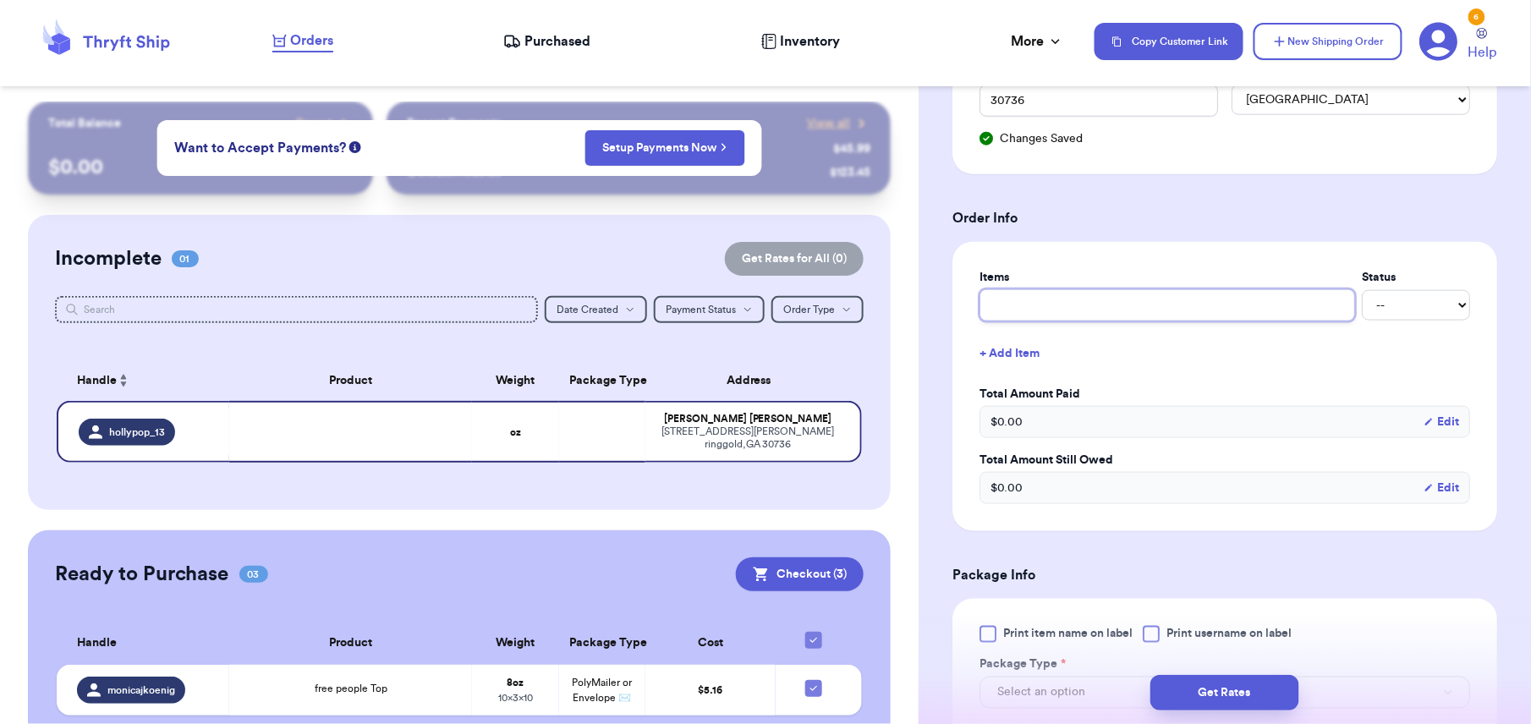
click at [1016, 311] on input "text" at bounding box center [1166, 305] width 375 height 32
type input "3"
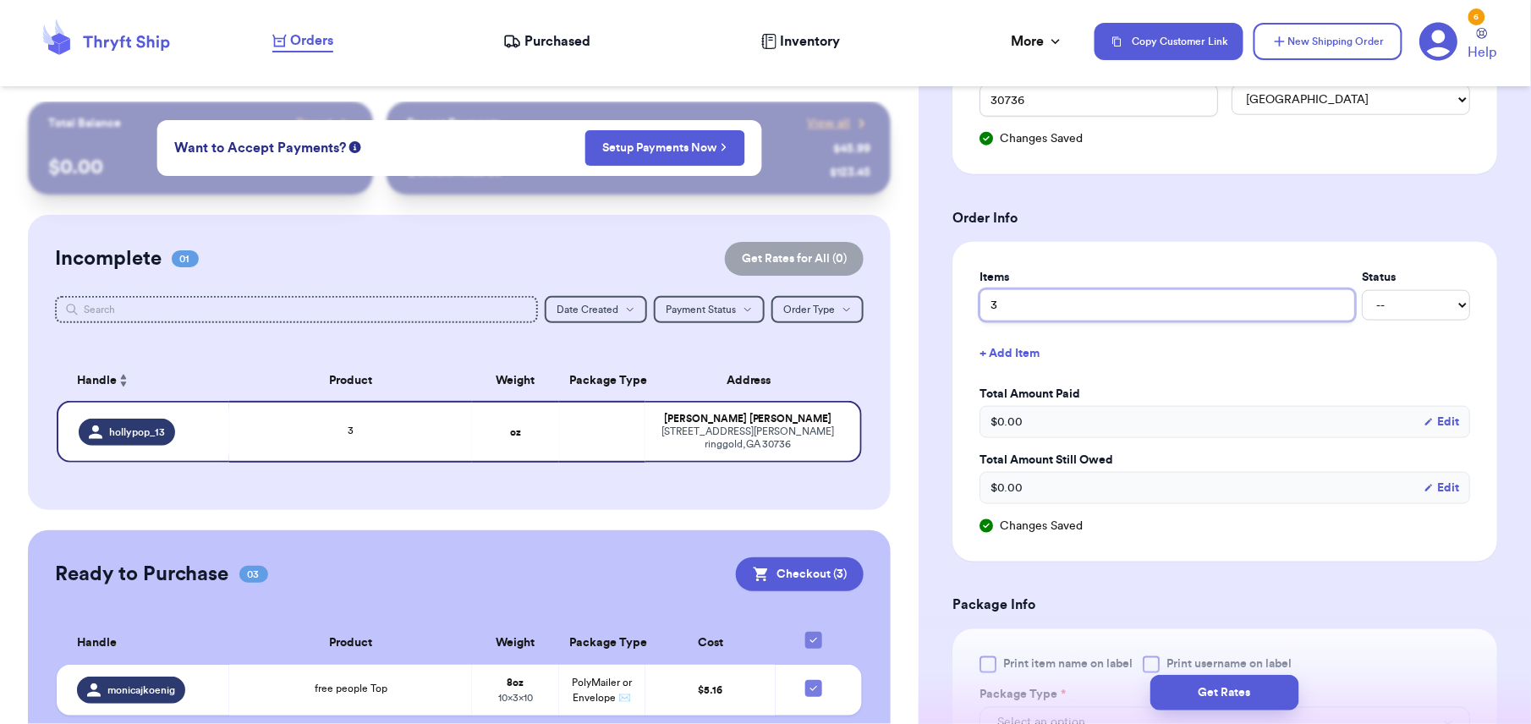
type input "3"
type input "3 i"
type input "3 it"
type input "3 ite"
type input "3 item"
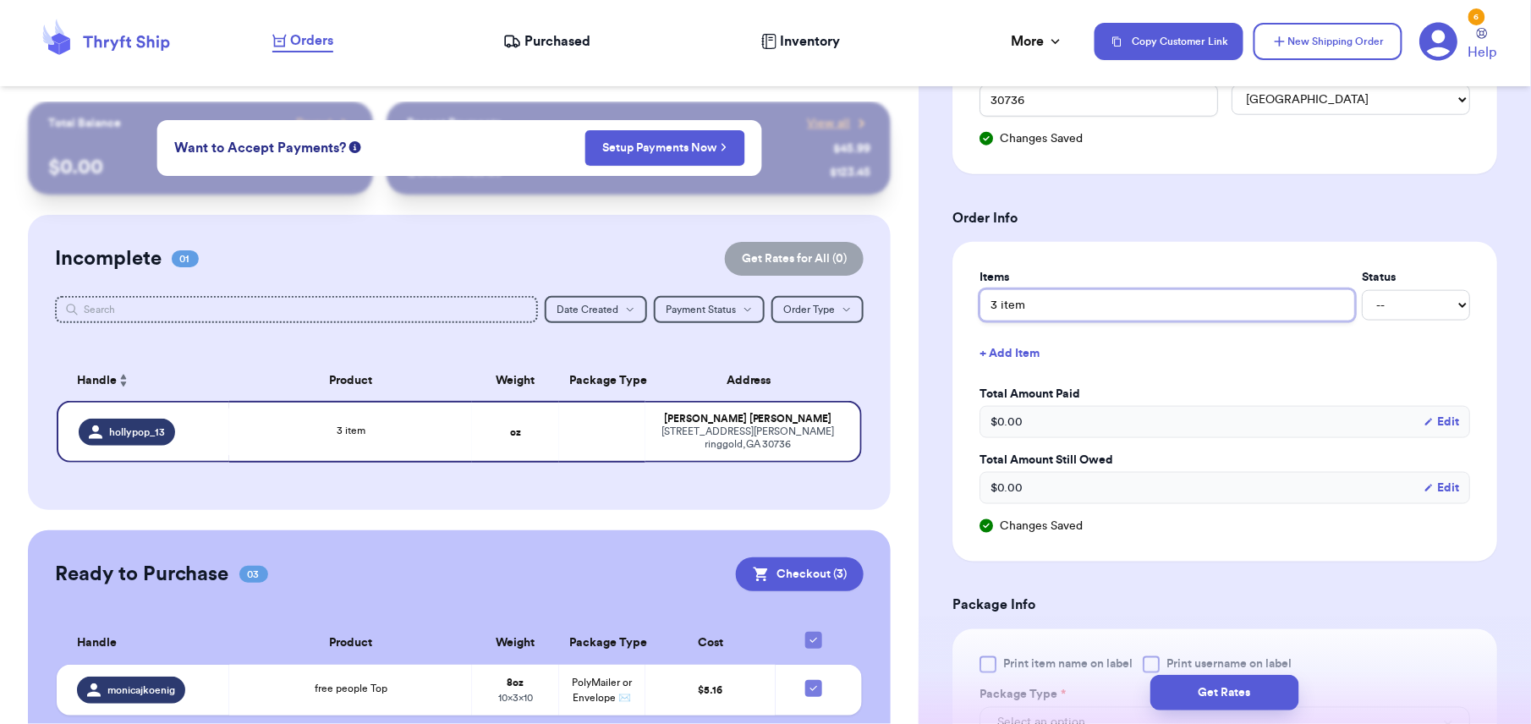
type input "3 items"
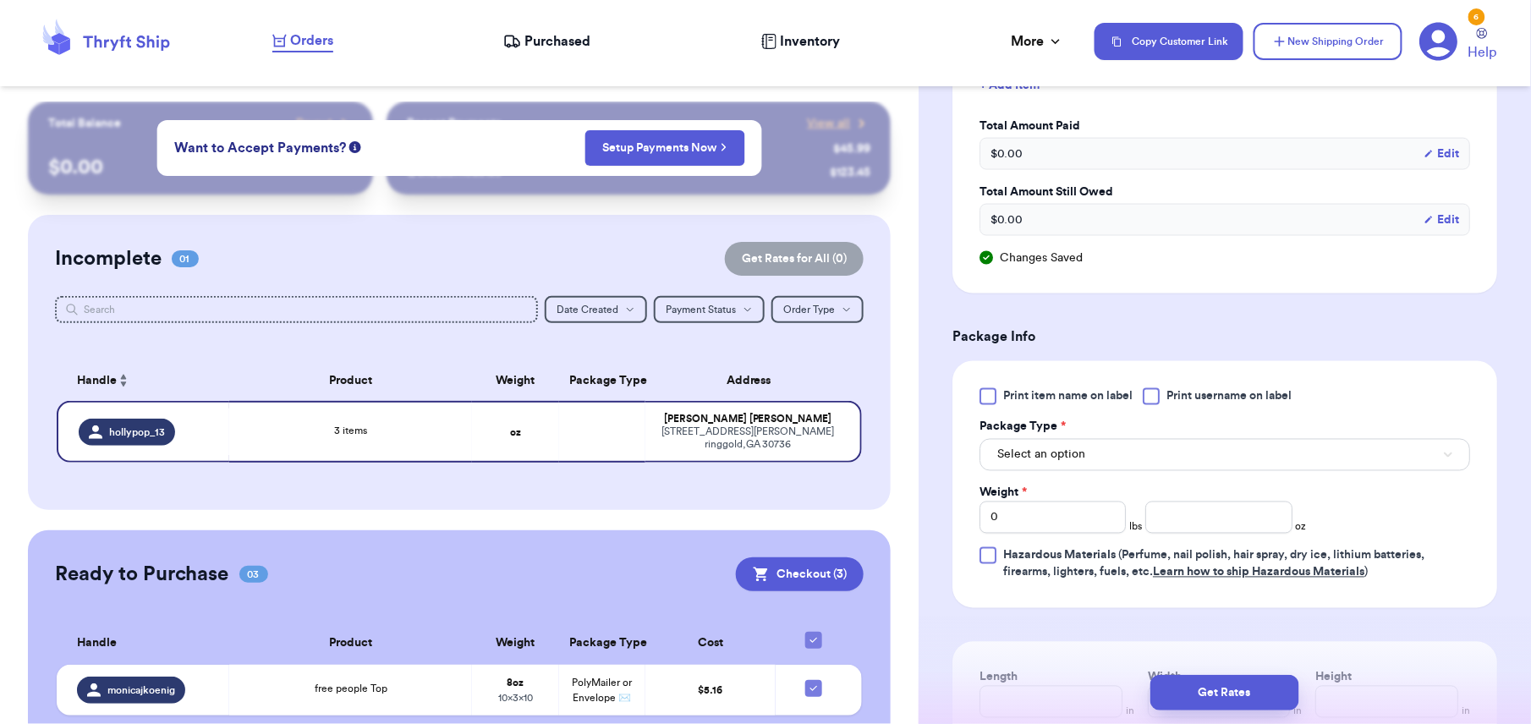
scroll to position [839, 0]
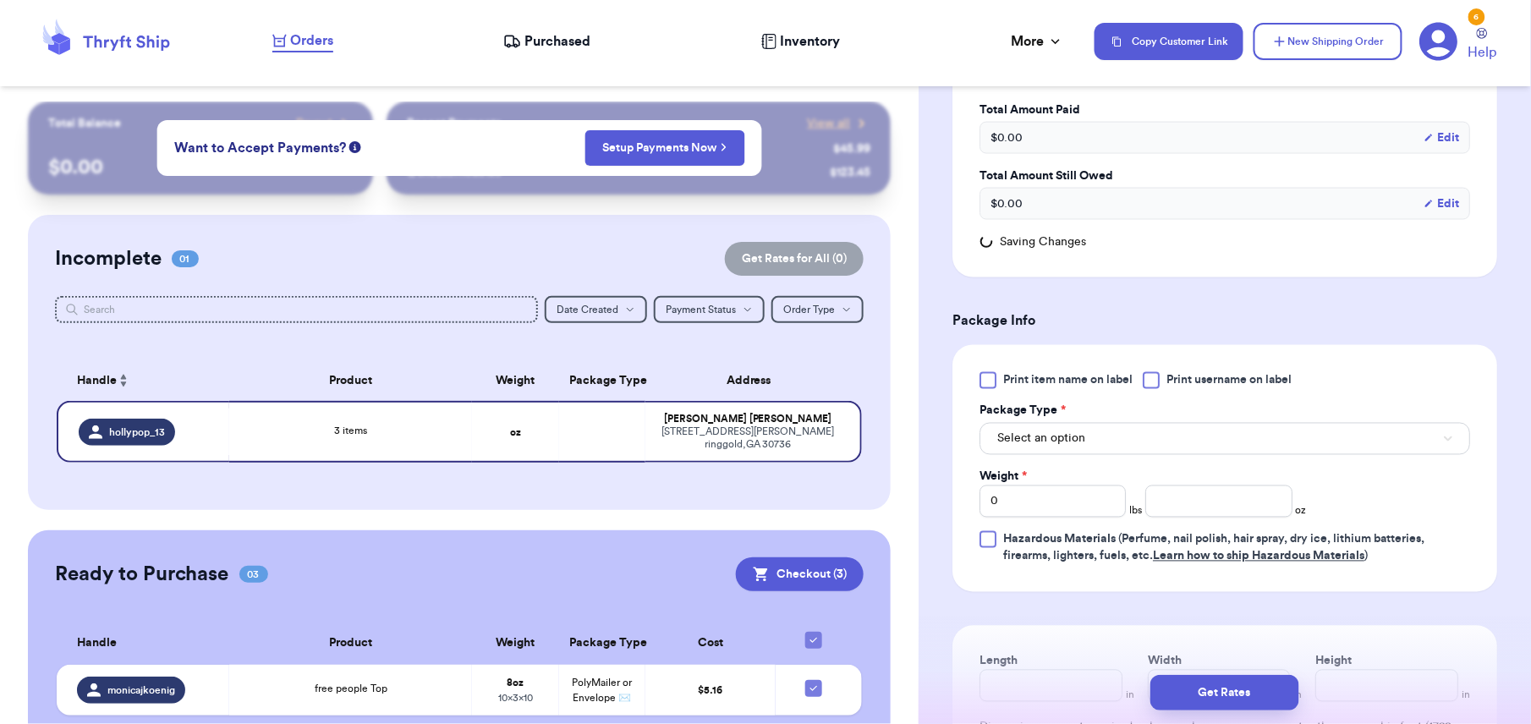
click at [1056, 386] on span "Print item name on label" at bounding box center [1067, 380] width 129 height 17
click at [0, 0] on input "Print item name on label" at bounding box center [0, 0] width 0 height 0
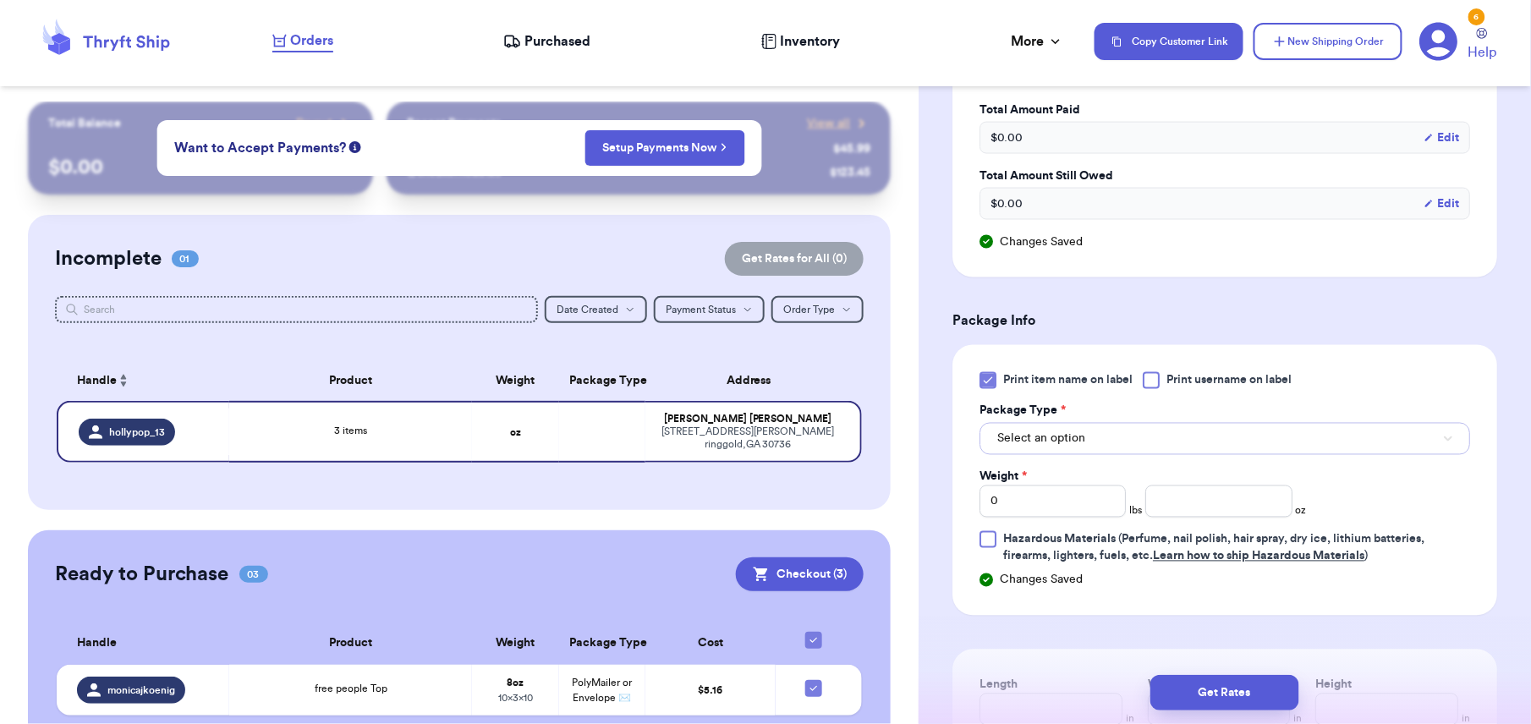
click at [1143, 436] on button "Select an option" at bounding box center [1224, 439] width 490 height 32
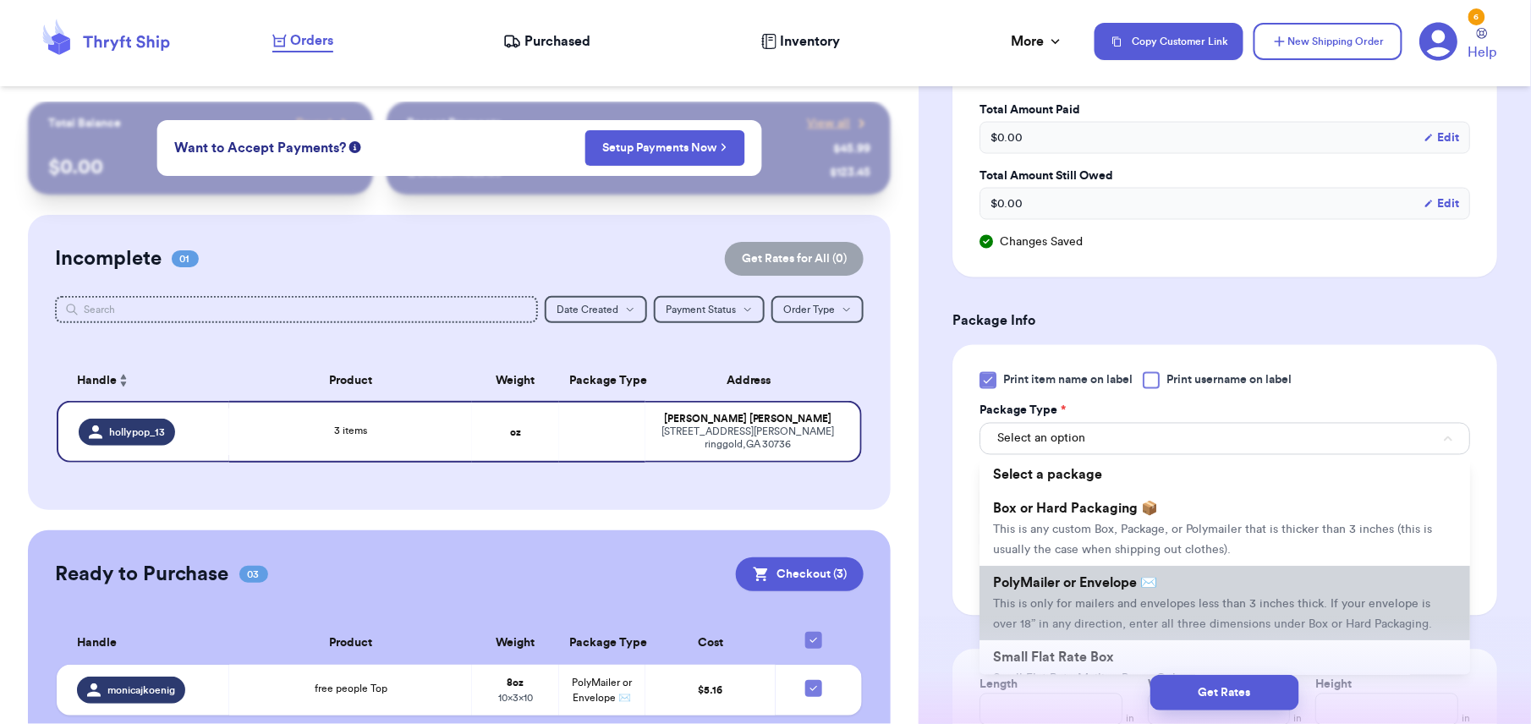
click at [1167, 629] on span "This is only for mailers and envelopes less than 3 inches thick. If your envelo…" at bounding box center [1212, 615] width 439 height 32
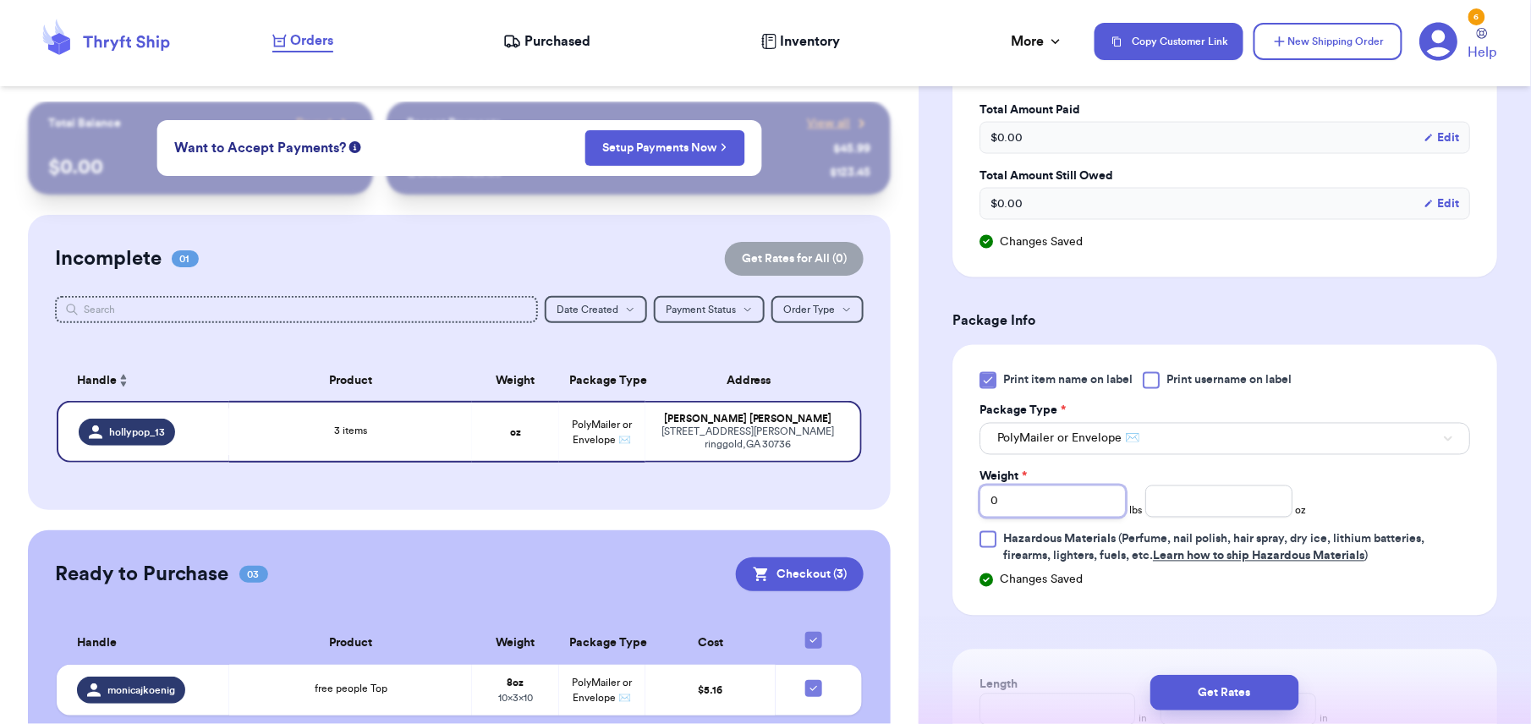
click at [1066, 514] on input "0" at bounding box center [1052, 501] width 146 height 32
type input "1"
click at [1187, 511] on input "number" at bounding box center [1218, 501] width 146 height 32
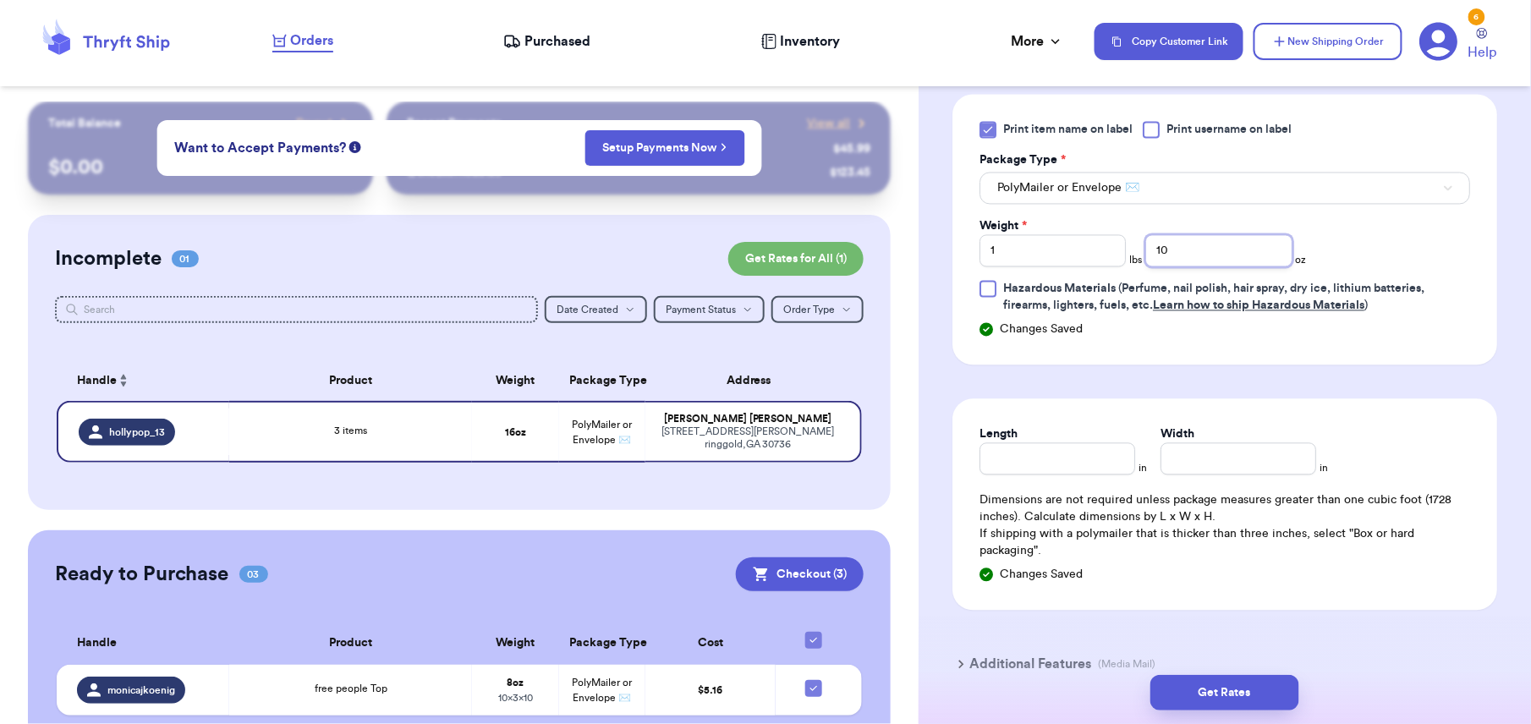
scroll to position [1189, 0]
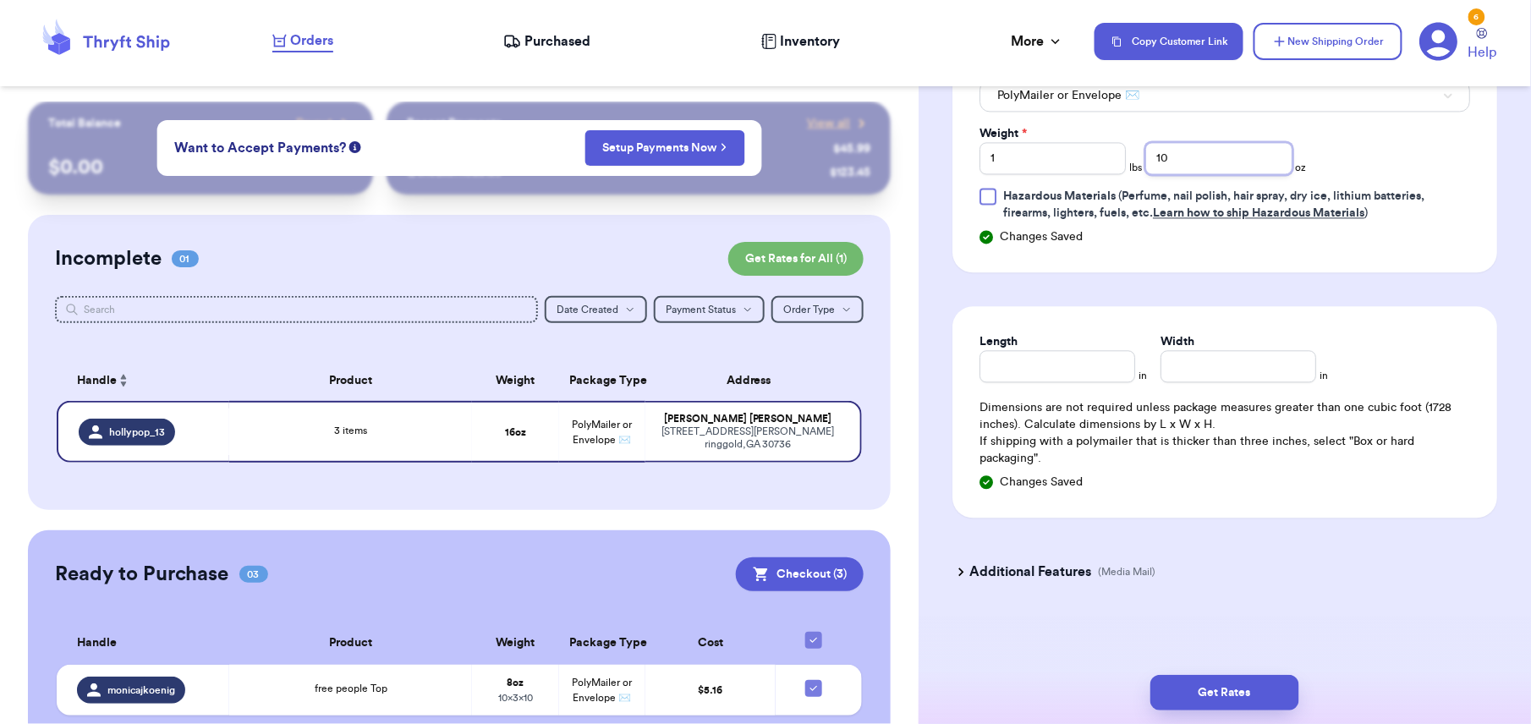
type input "10"
click at [1025, 376] on input "Length" at bounding box center [1057, 366] width 156 height 32
type input "14"
click at [1170, 348] on label "Width *" at bounding box center [1181, 341] width 42 height 17
click at [1170, 350] on input "Width *" at bounding box center [1238, 366] width 156 height 32
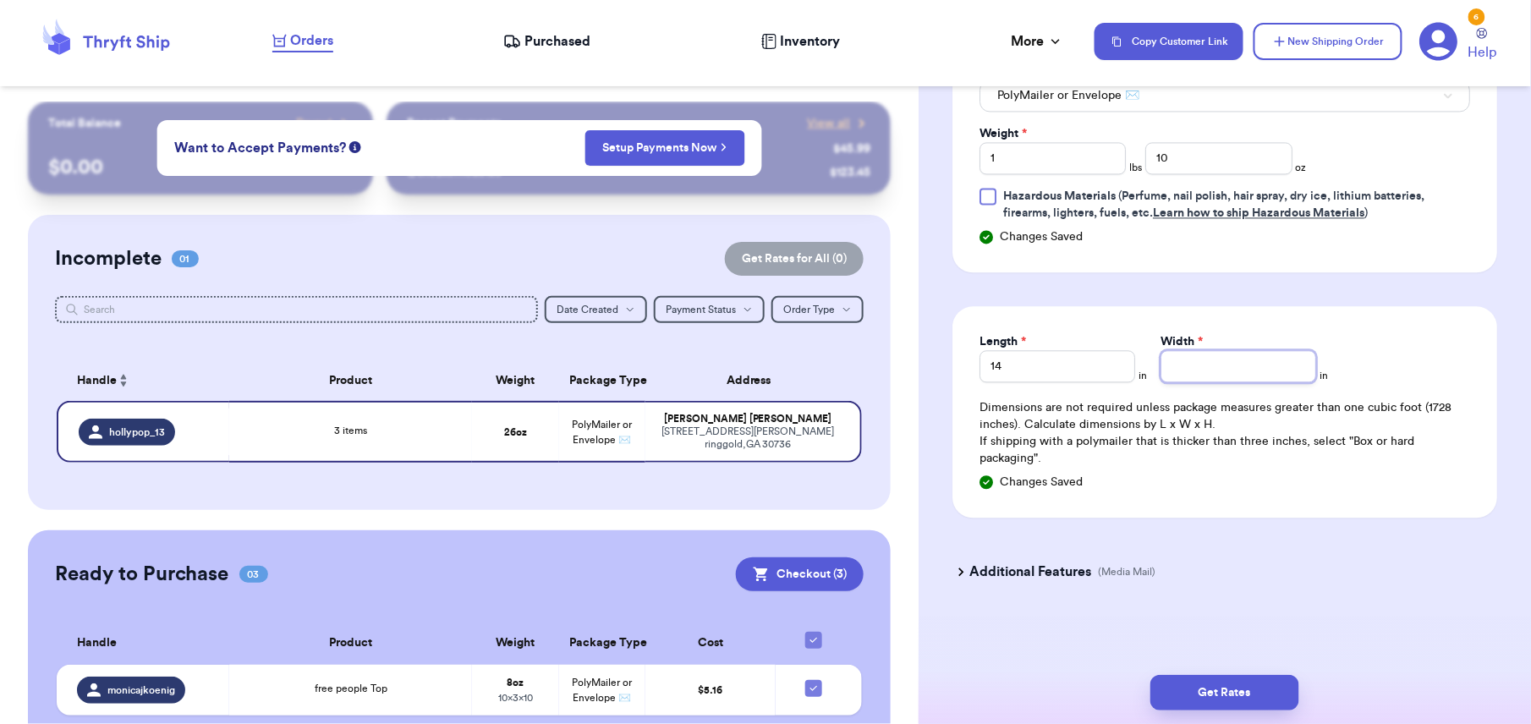
click at [1167, 353] on input "Width *" at bounding box center [1238, 366] width 156 height 32
type input "14"
click at [1240, 698] on button "Get Rates" at bounding box center [1224, 693] width 149 height 36
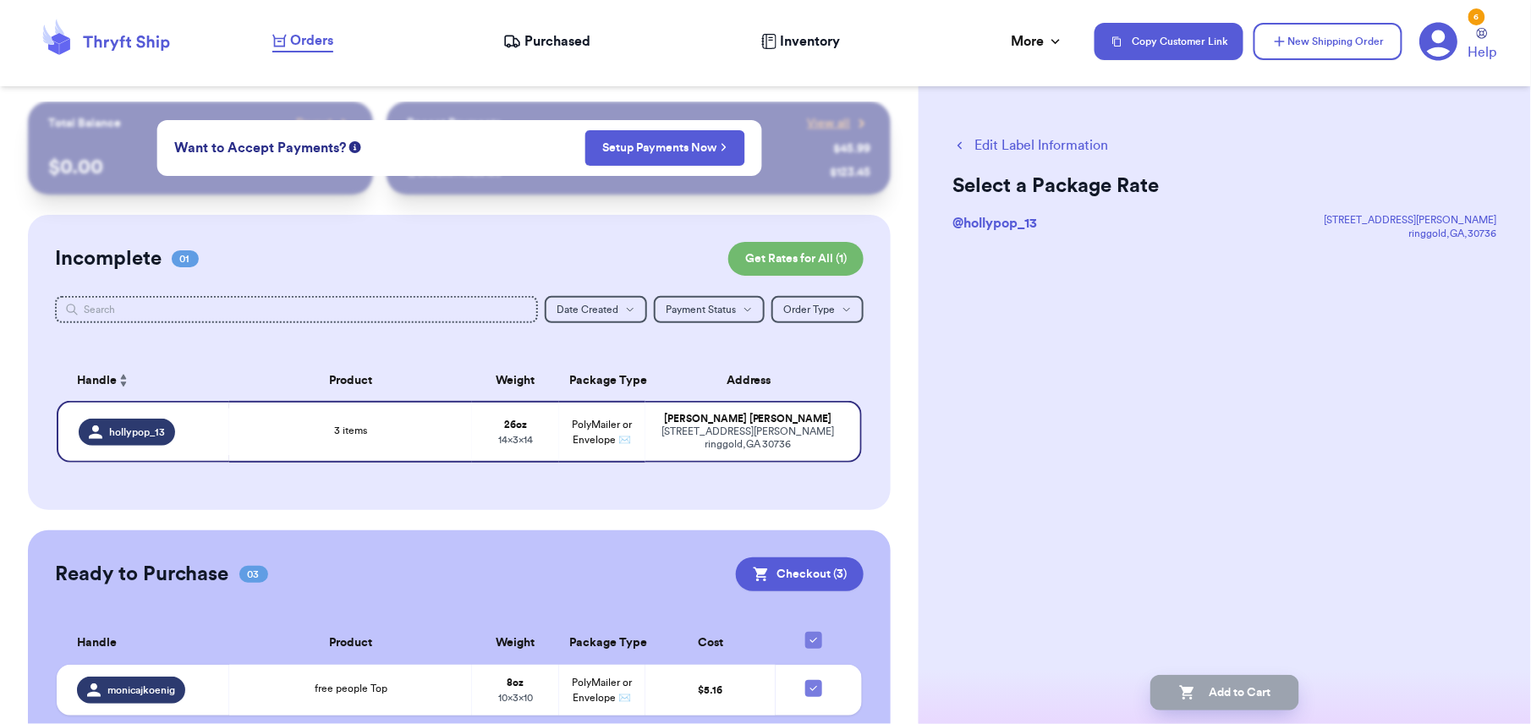
scroll to position [0, 0]
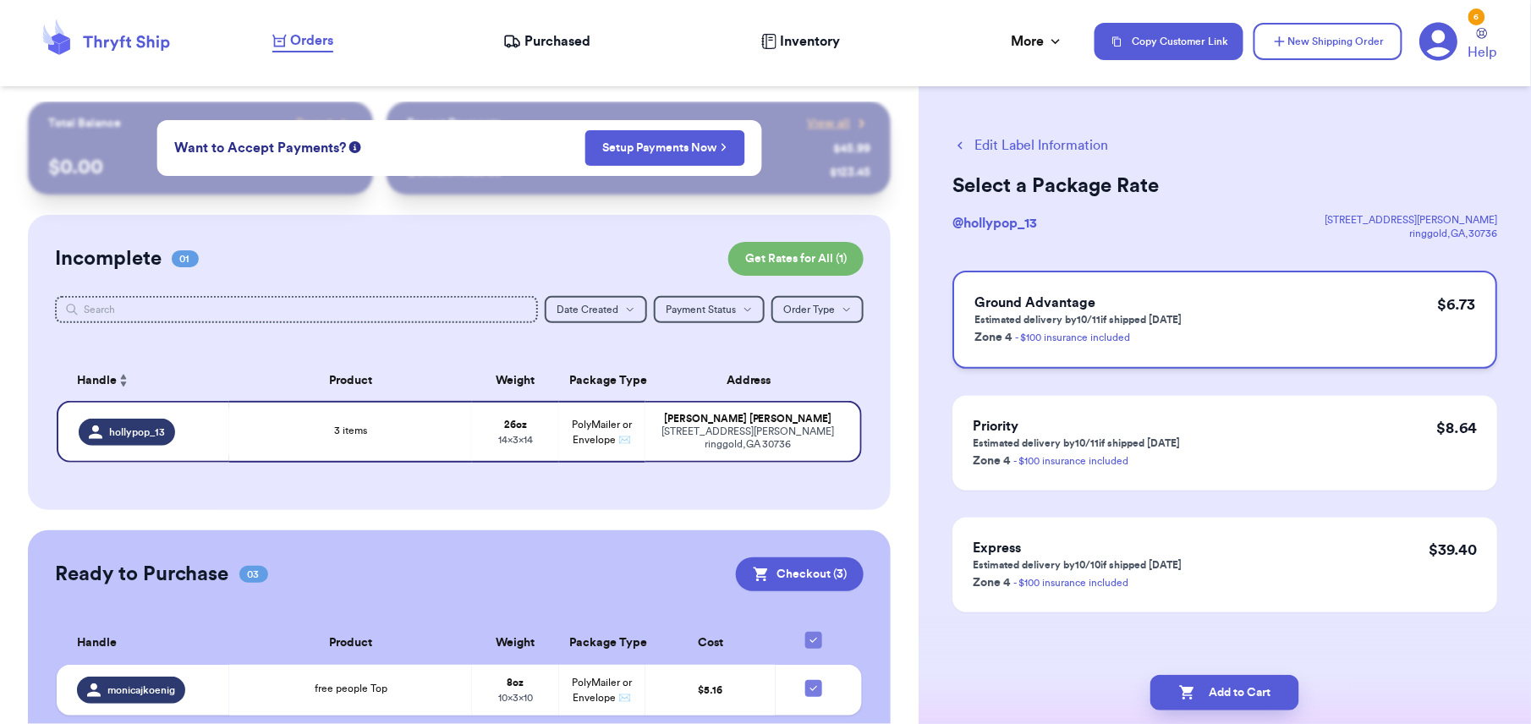
click at [1233, 298] on div "Ground Advantage Estimated delivery by 10/11 if shipped [DATE] Zone 4 - $100 in…" at bounding box center [1224, 320] width 545 height 98
click at [1257, 684] on button "Add to Cart" at bounding box center [1224, 693] width 149 height 36
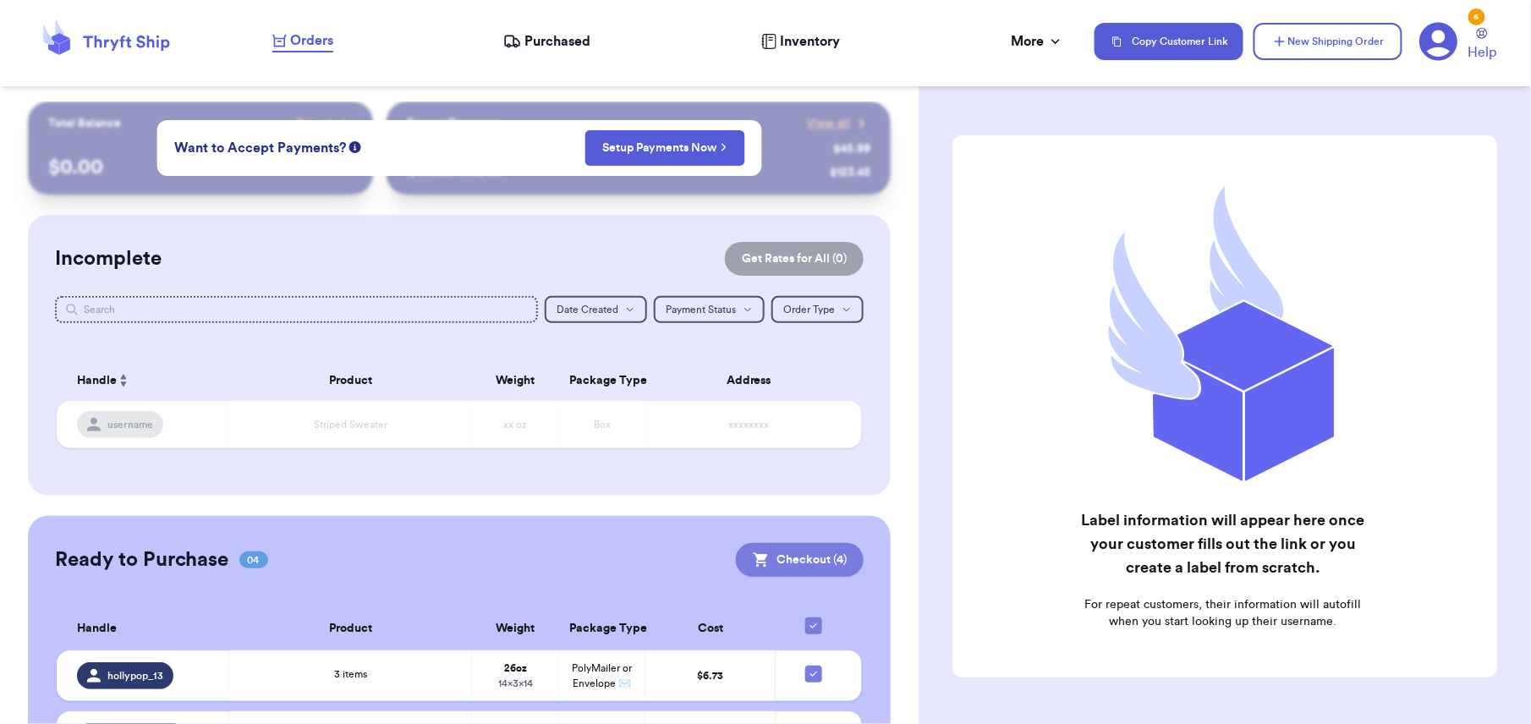
click at [785, 562] on button "Checkout ( 4 )" at bounding box center [800, 560] width 128 height 34
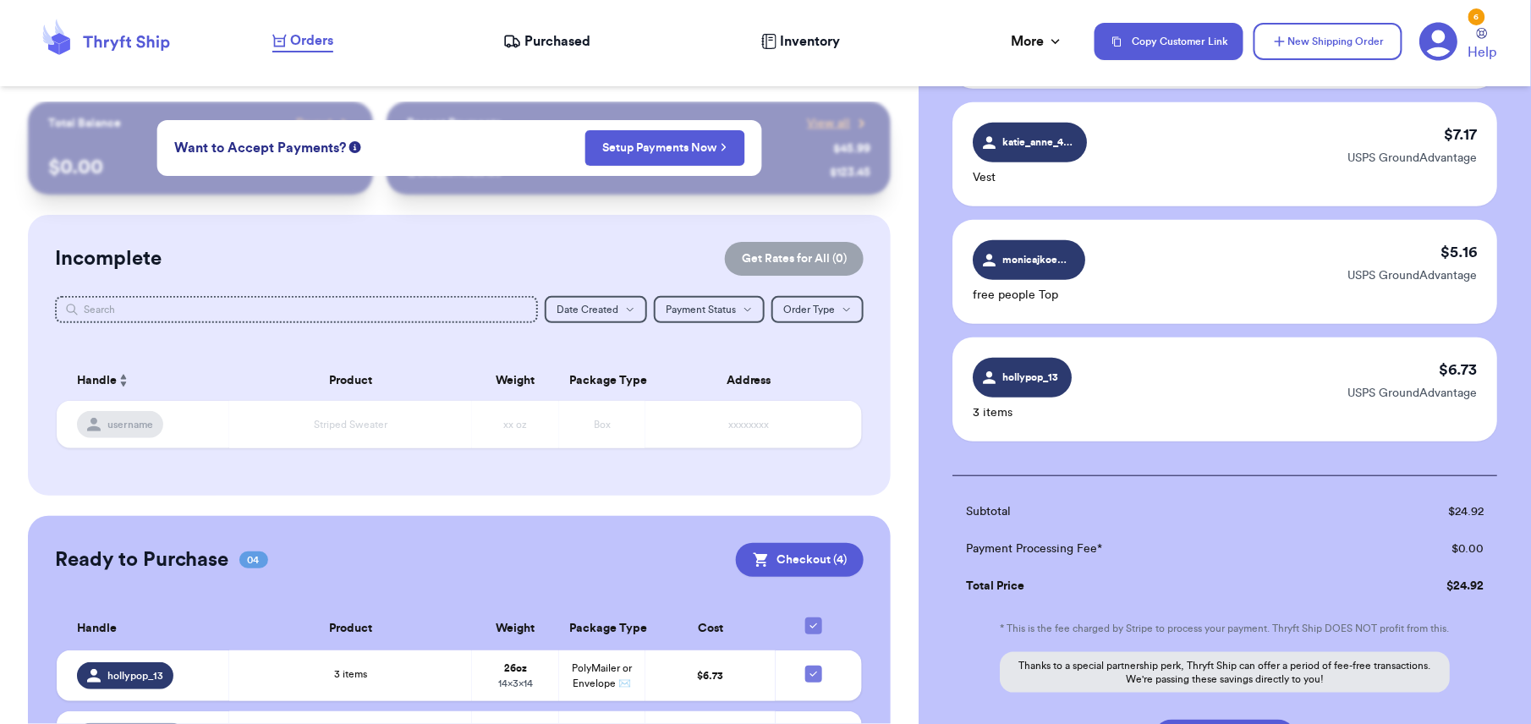
scroll to position [271, 0]
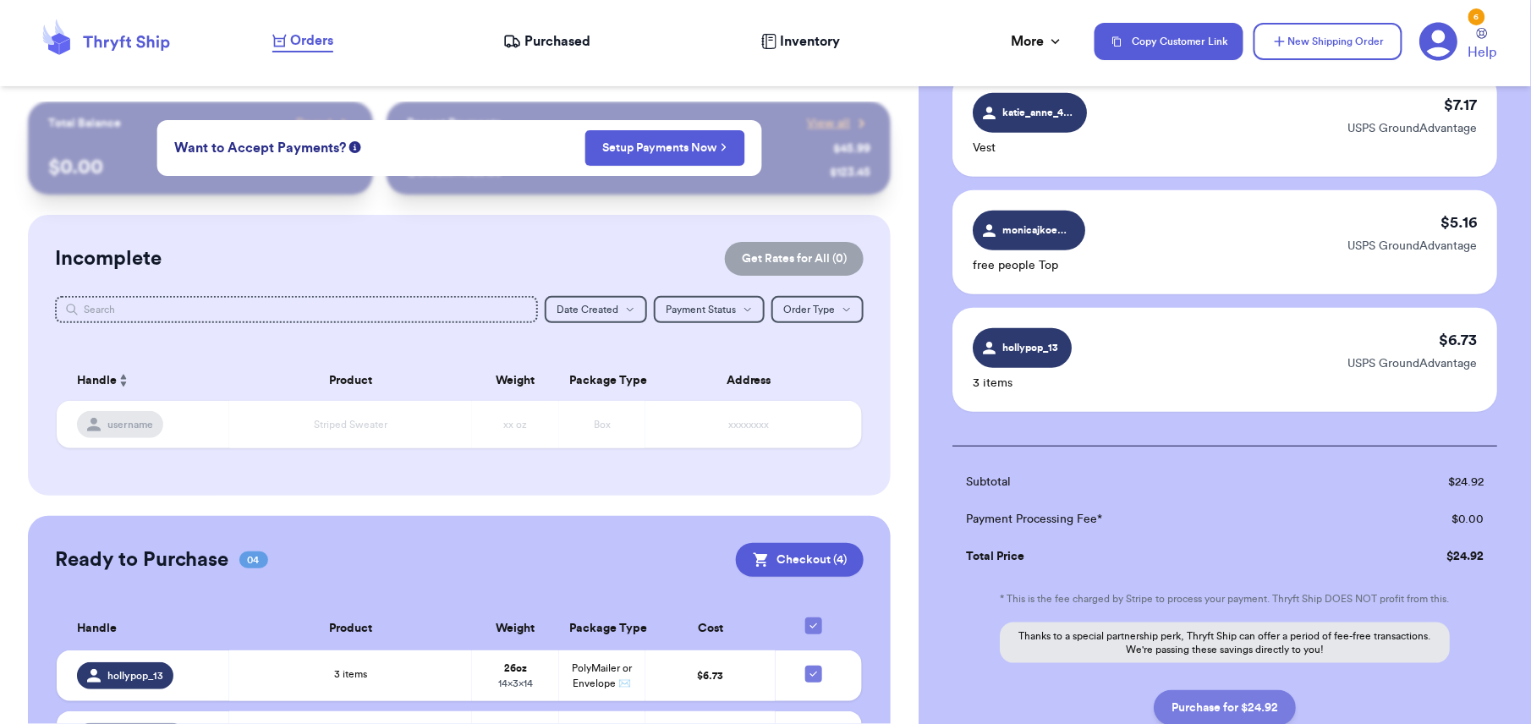
click at [1263, 717] on button "Purchase for $24.92" at bounding box center [1224, 708] width 142 height 36
checkbox input "false"
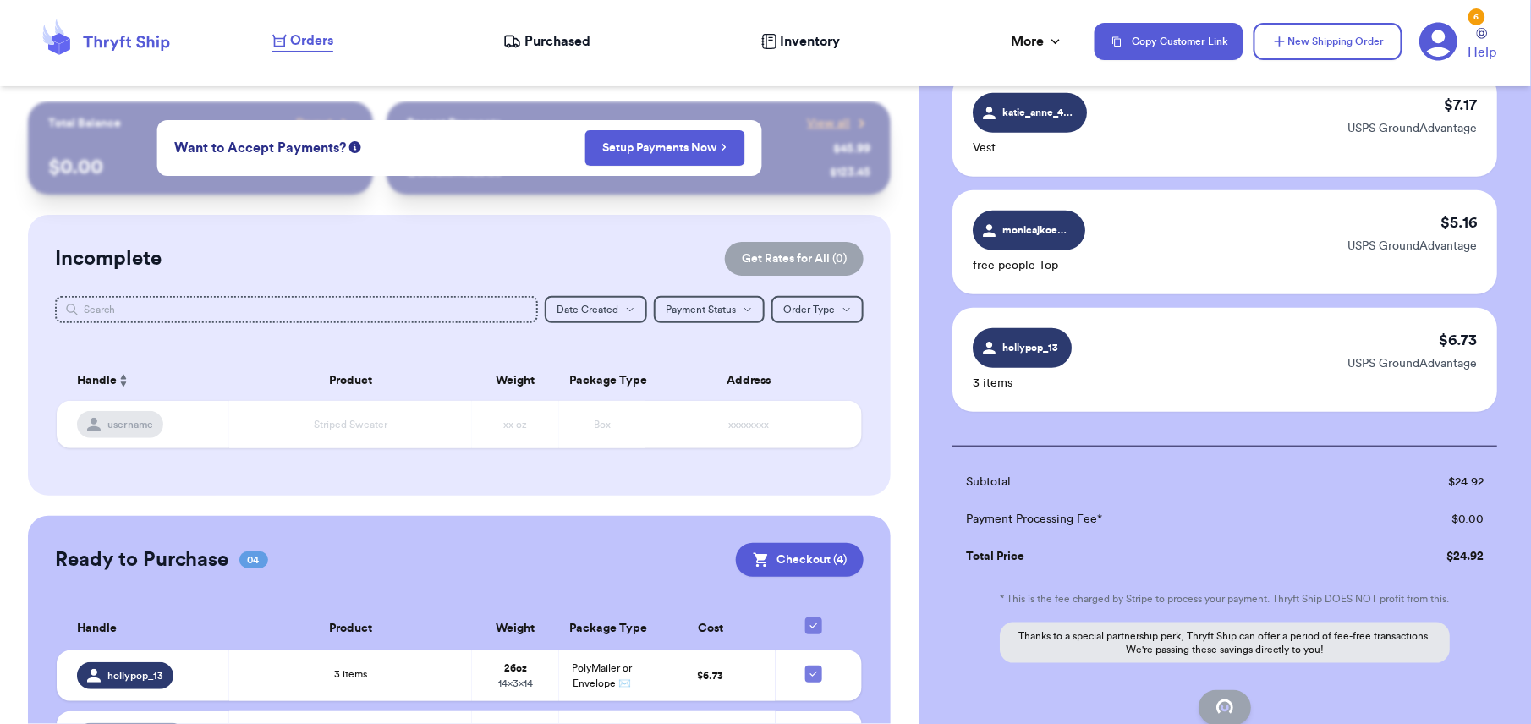
checkbox input "false"
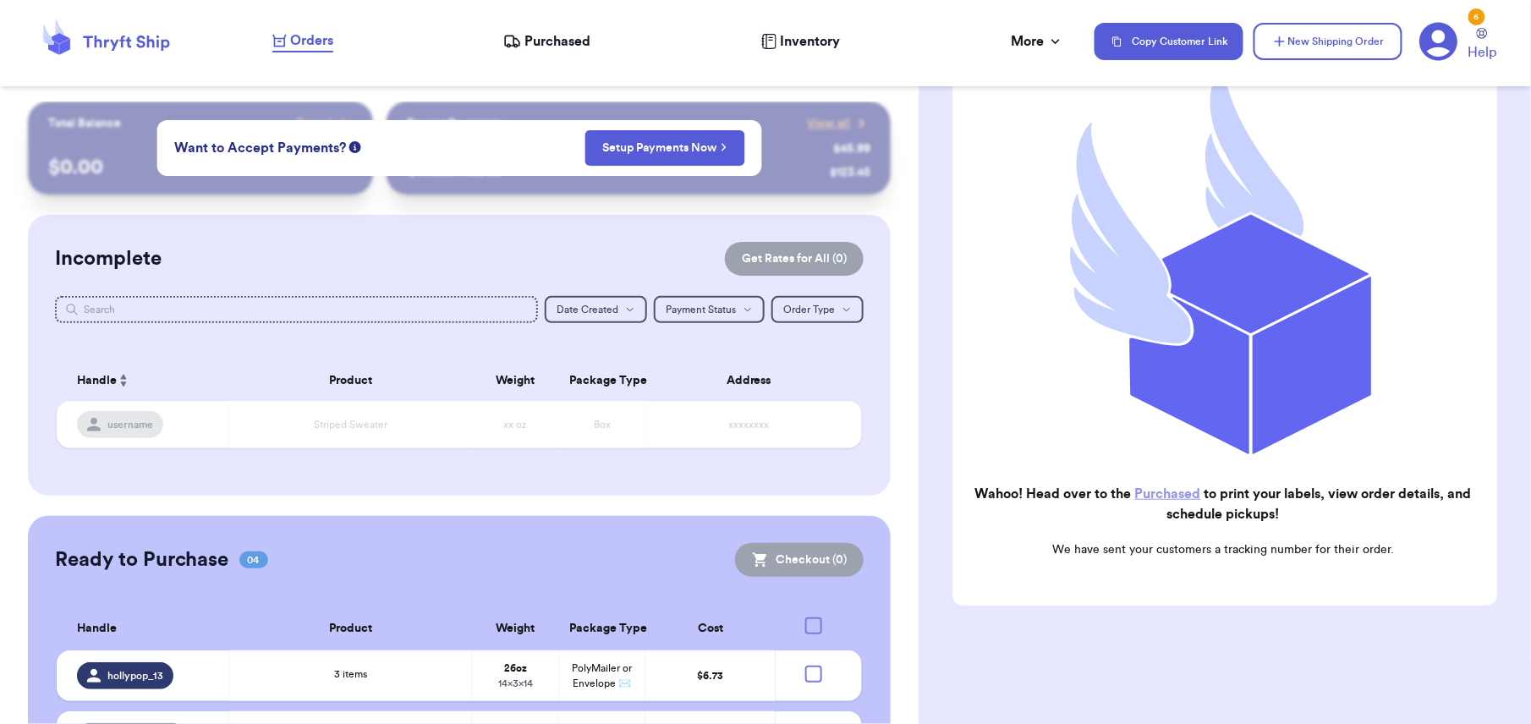
checkbox input "true"
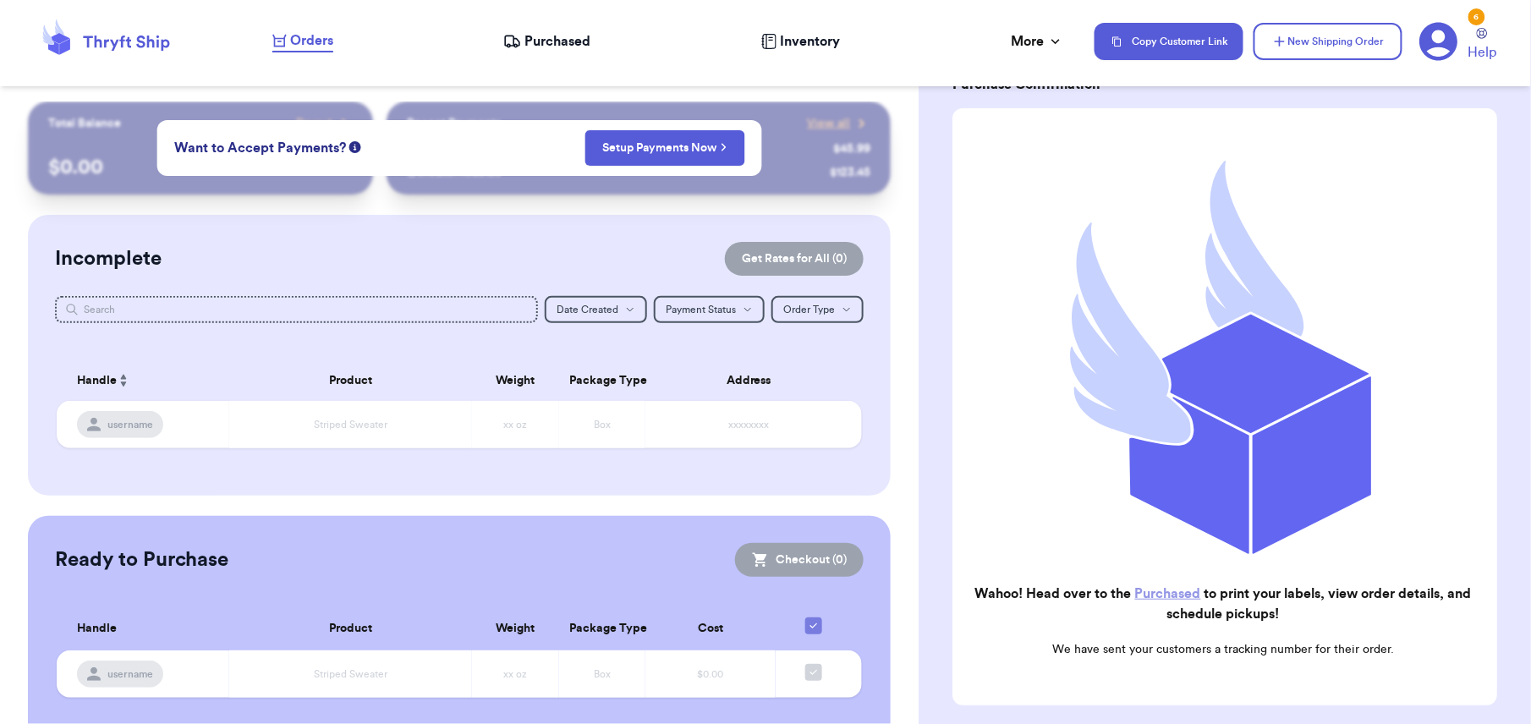
scroll to position [0, 0]
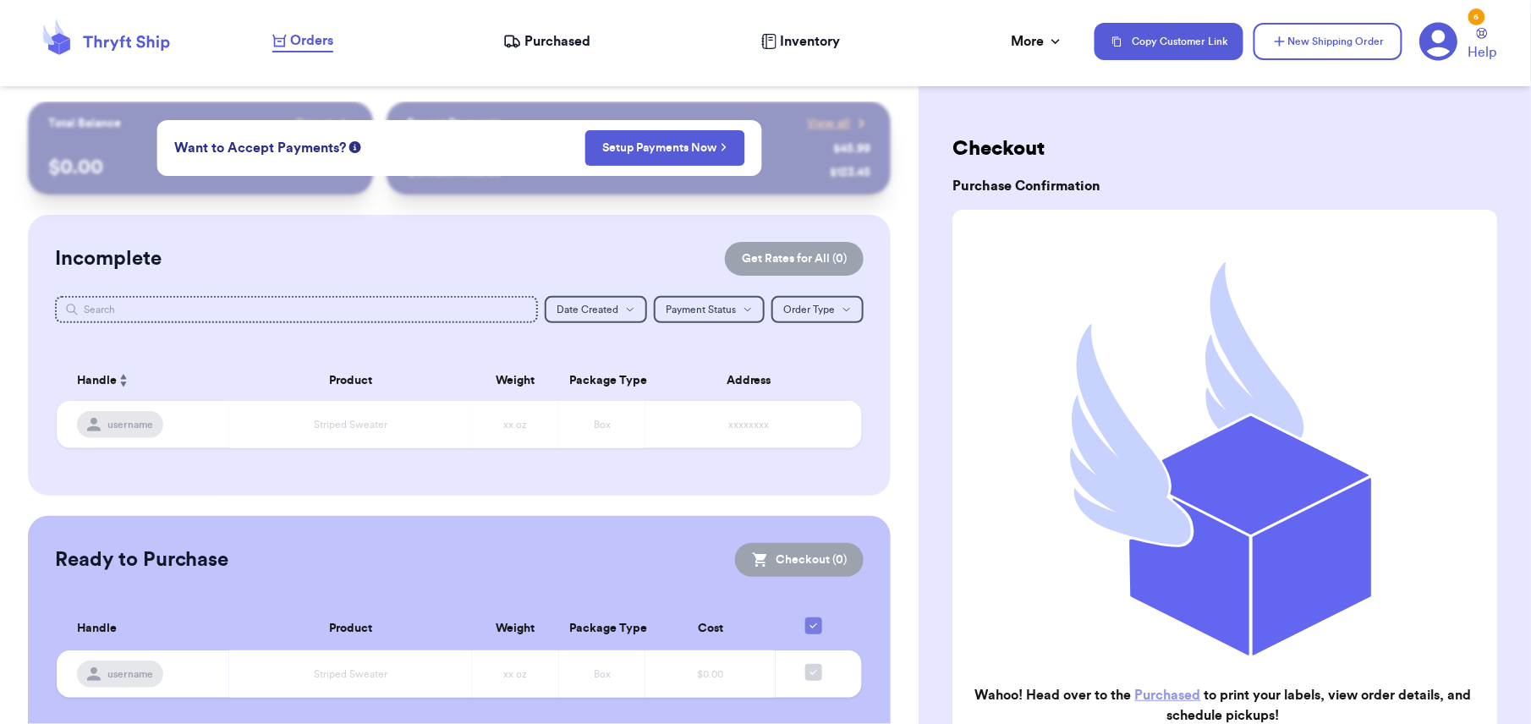
click at [533, 52] on div "Orders Purchased Inventory More Stats Completed Orders Payments Payouts" at bounding box center [674, 41] width 805 height 22
click at [535, 42] on span "Purchased" at bounding box center [557, 41] width 66 height 20
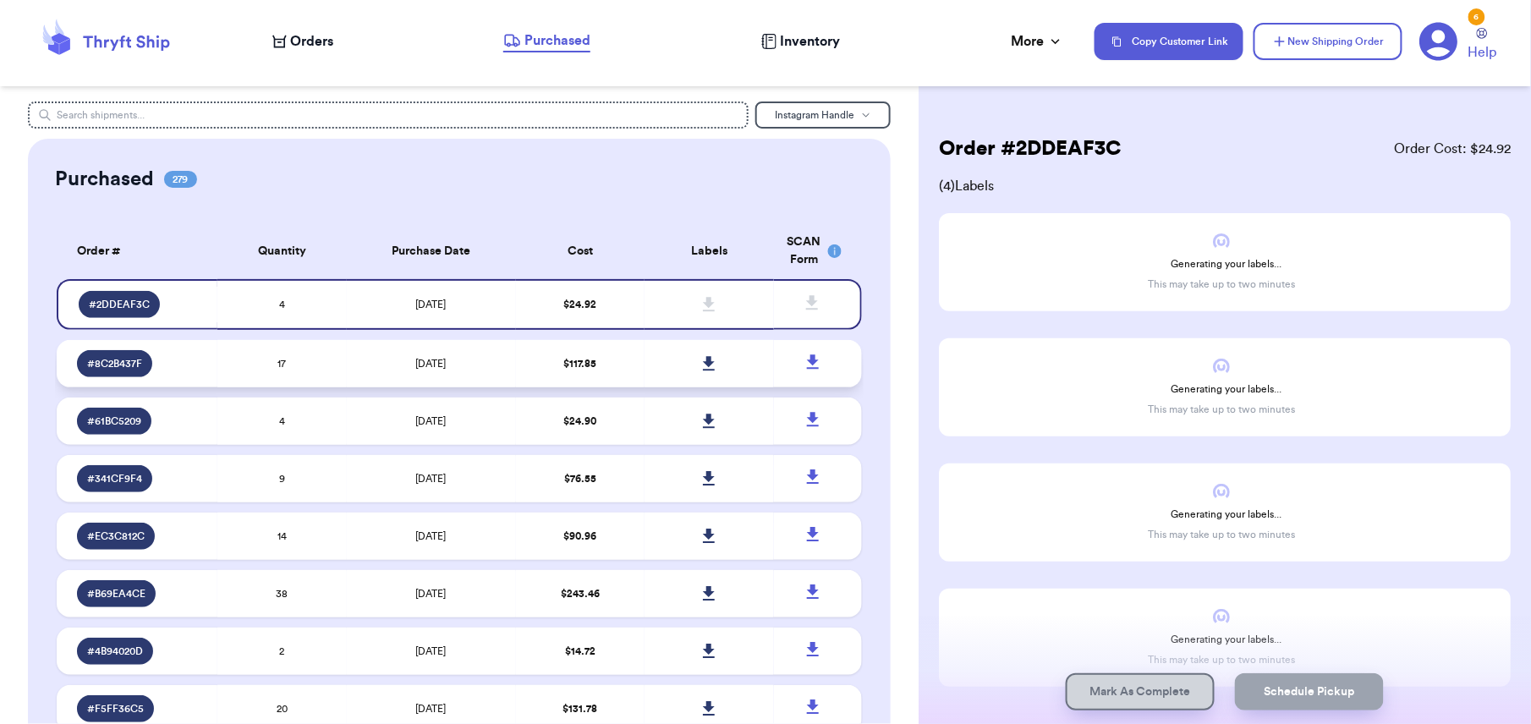
click at [715, 364] on td at bounding box center [708, 363] width 129 height 47
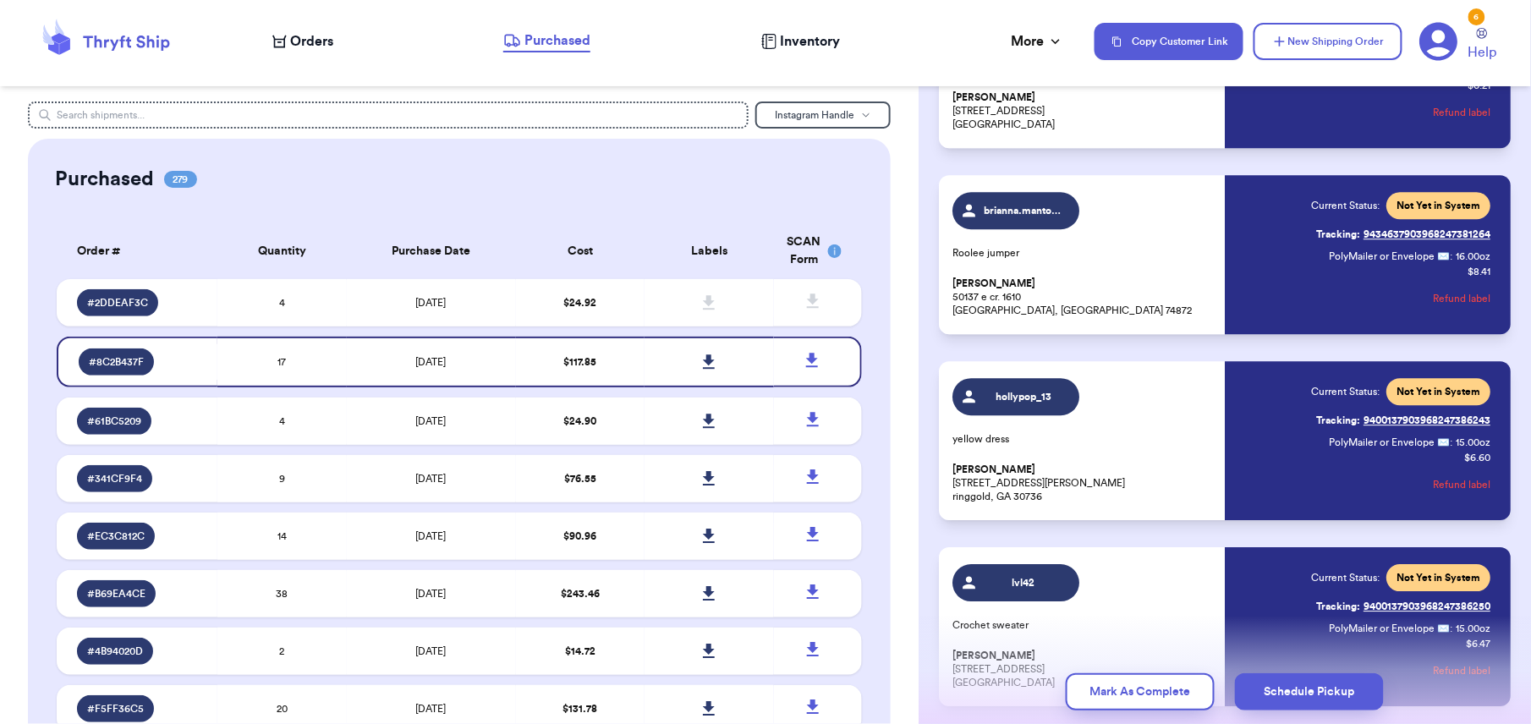
scroll to position [1532, 0]
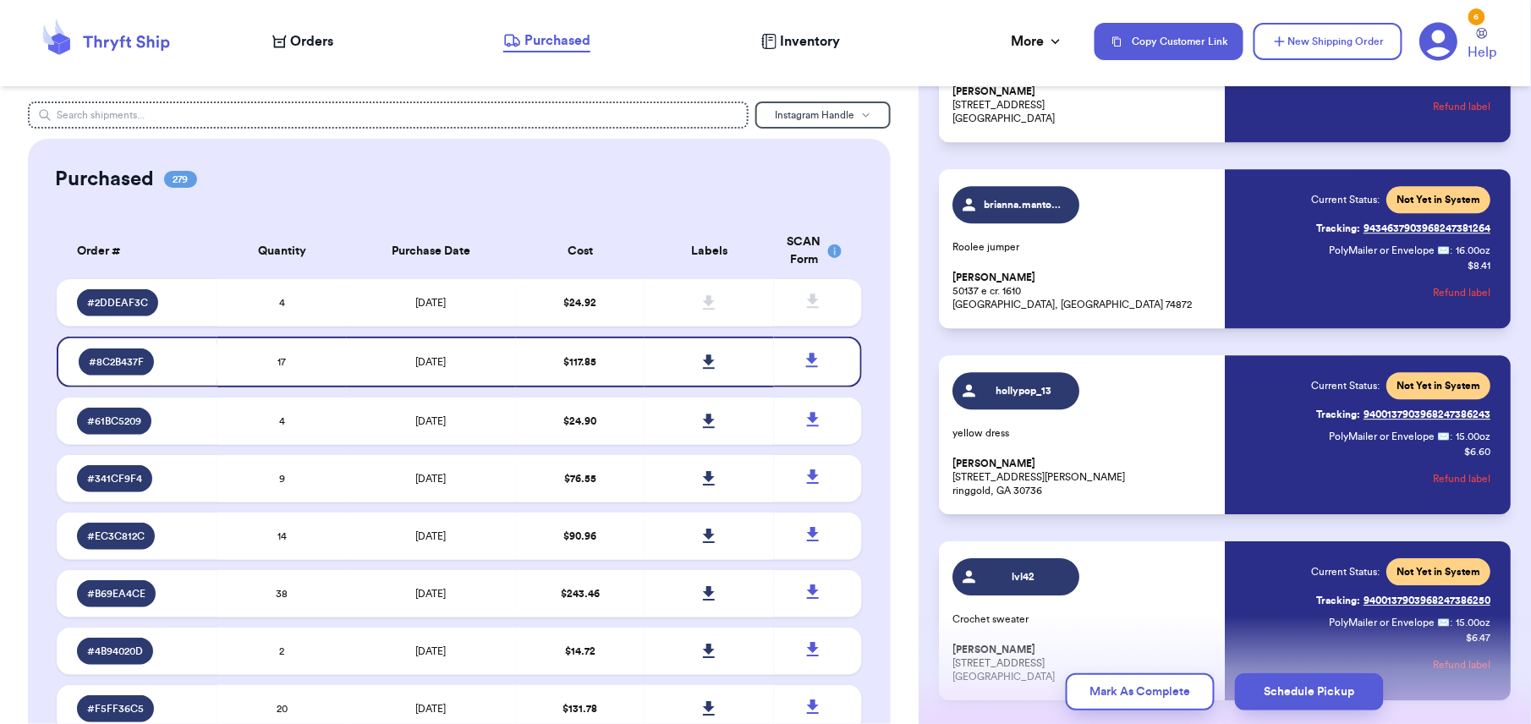
click at [1441, 480] on button "Refund label" at bounding box center [1460, 478] width 57 height 37
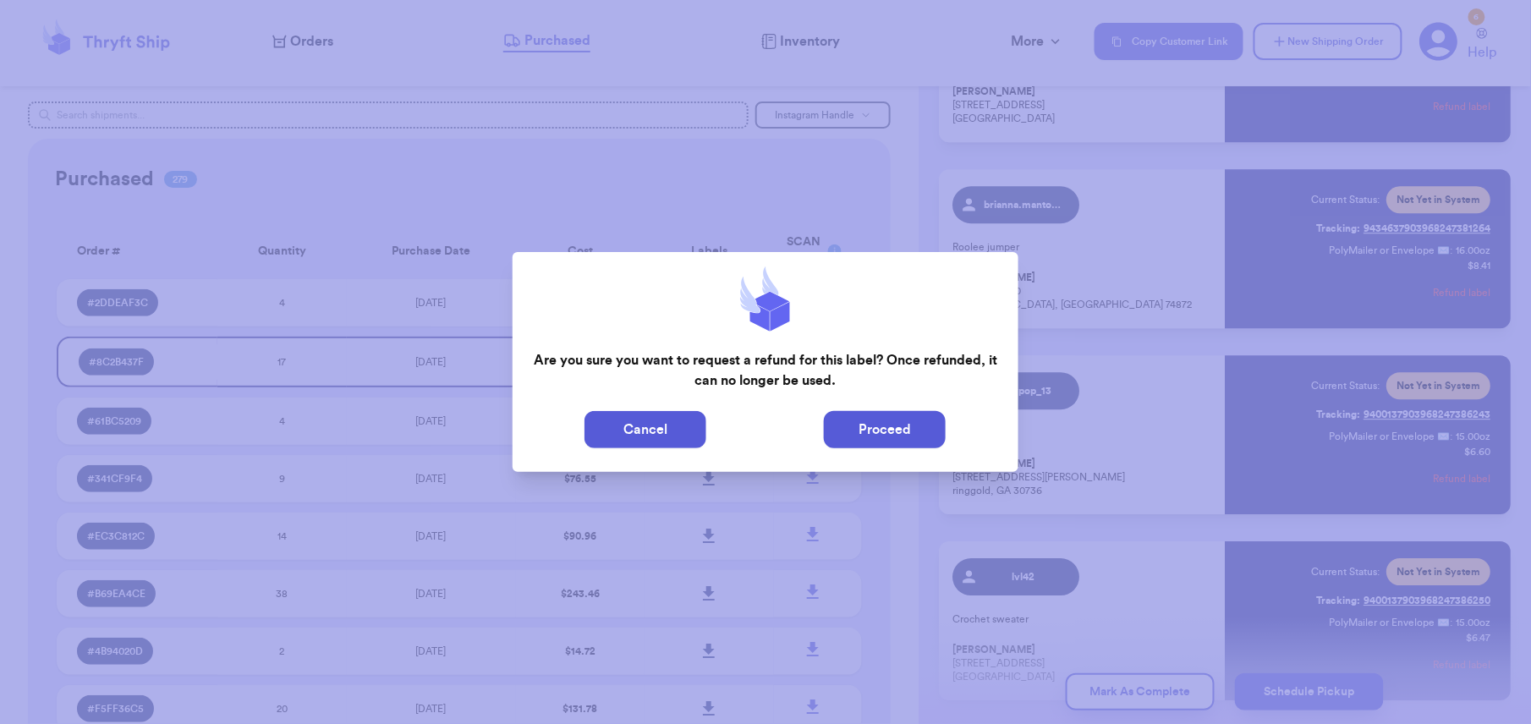
click at [881, 436] on button "Proceed" at bounding box center [885, 429] width 122 height 37
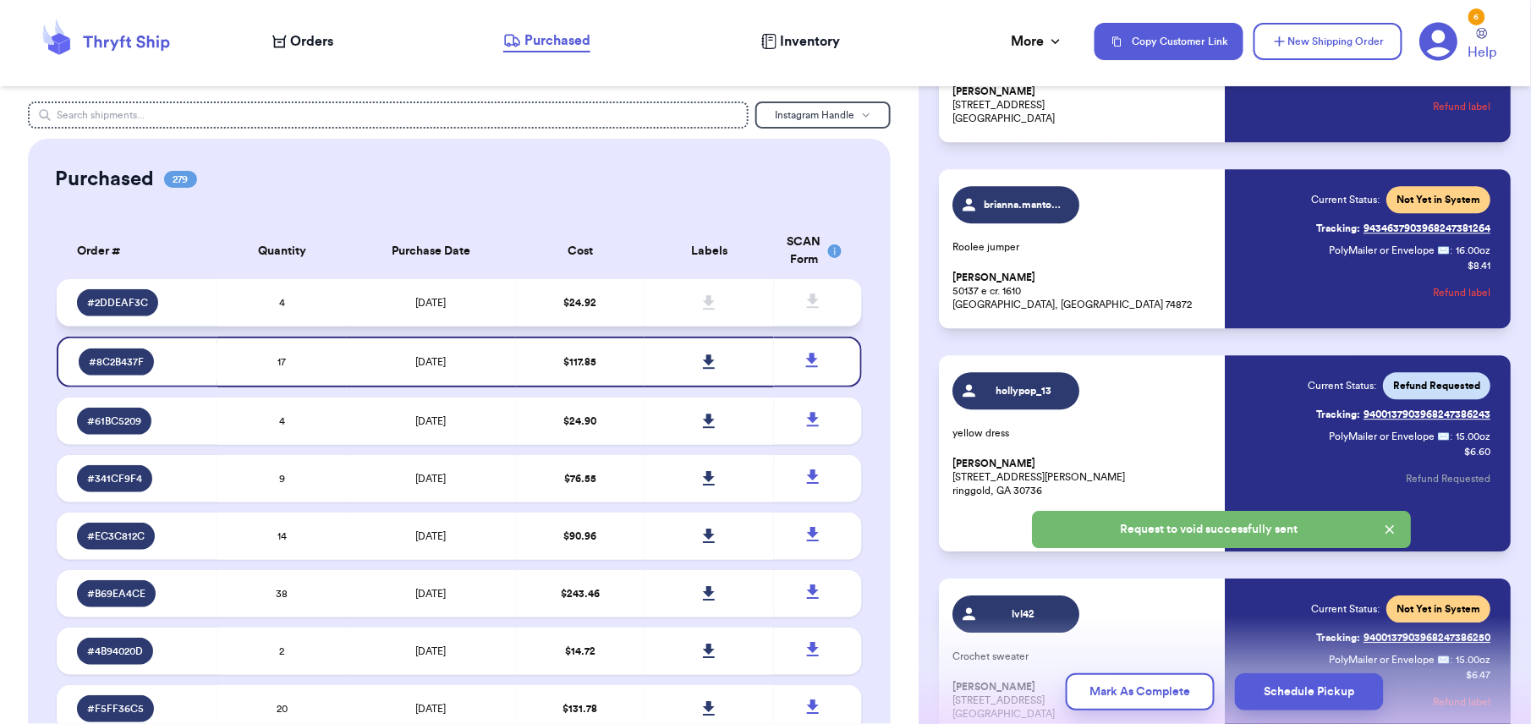
click at [668, 308] on td at bounding box center [708, 302] width 129 height 47
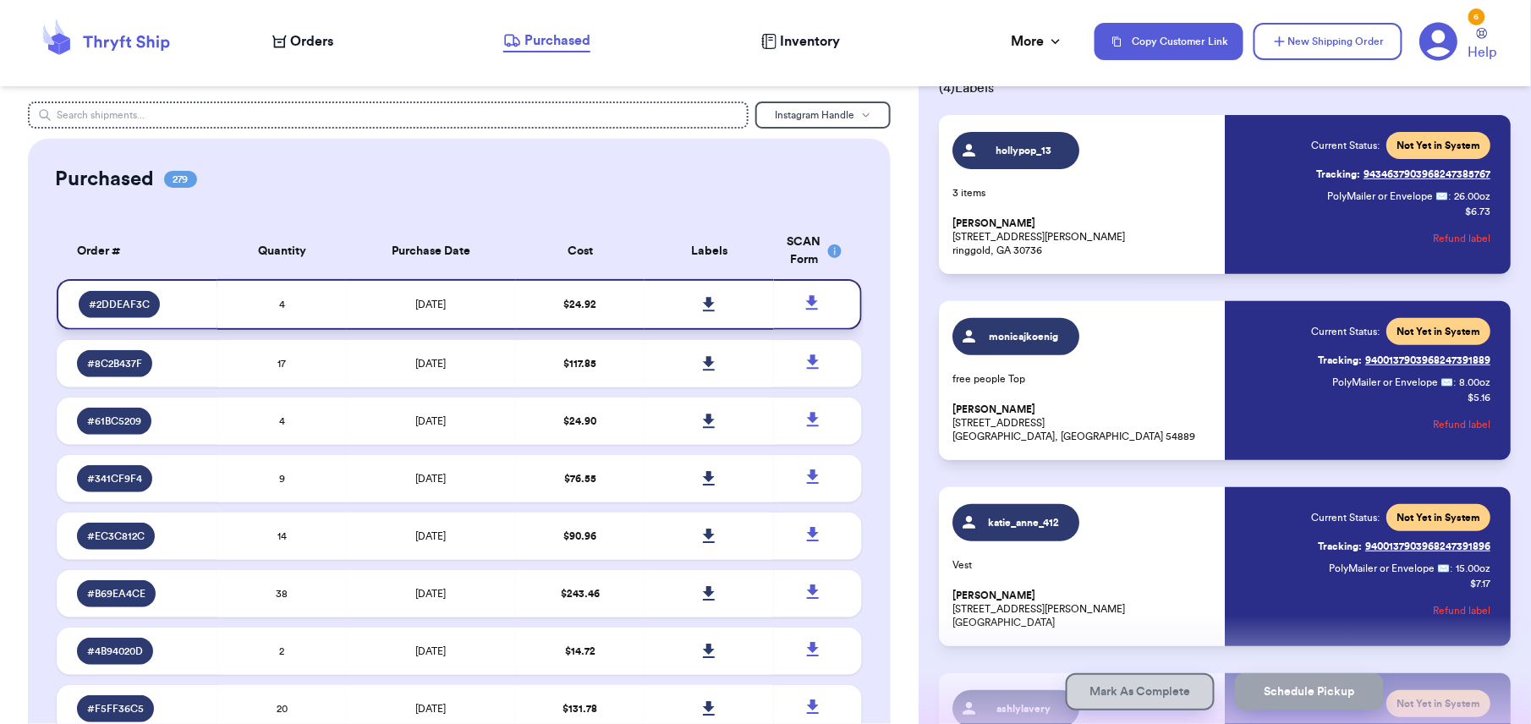
scroll to position [342, 0]
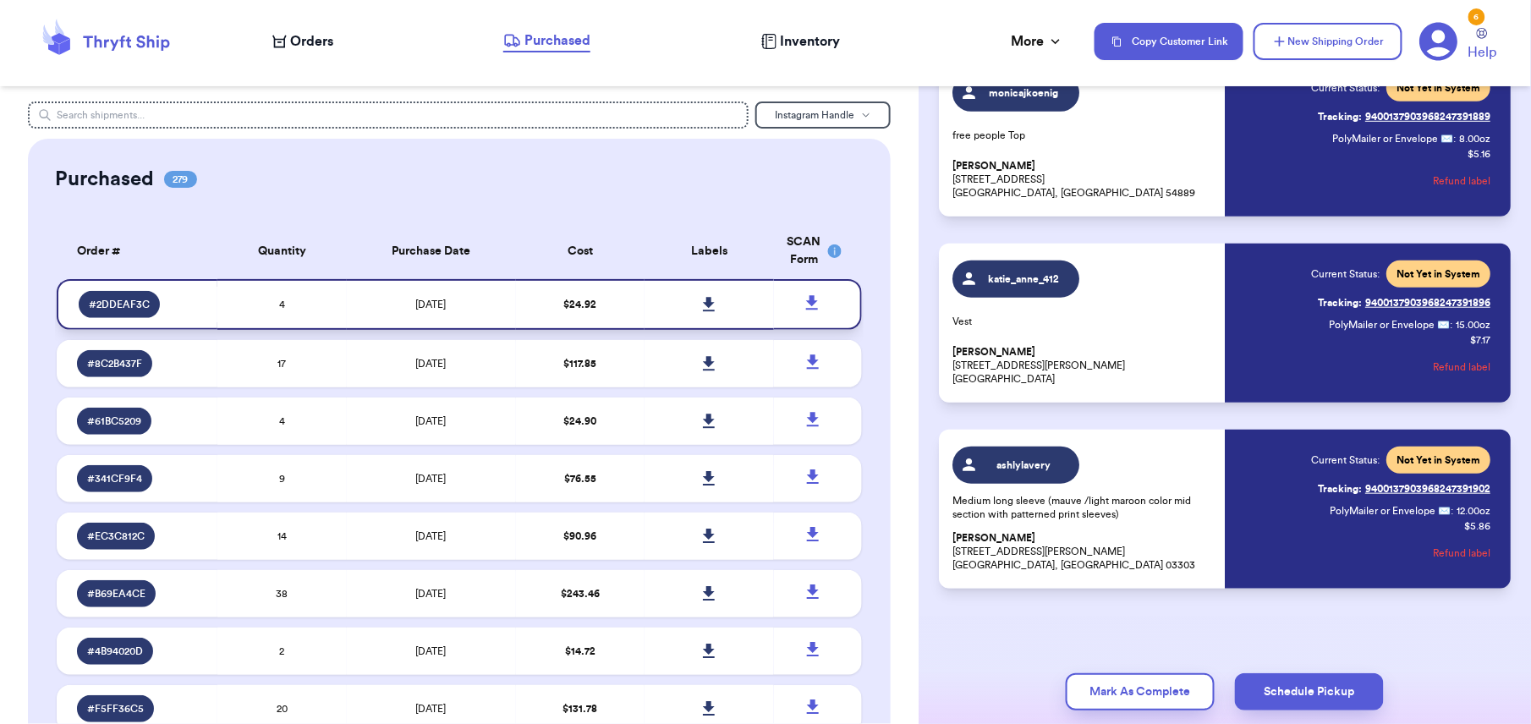
click at [703, 303] on icon at bounding box center [709, 304] width 12 height 14
